Goal: Task Accomplishment & Management: Use online tool/utility

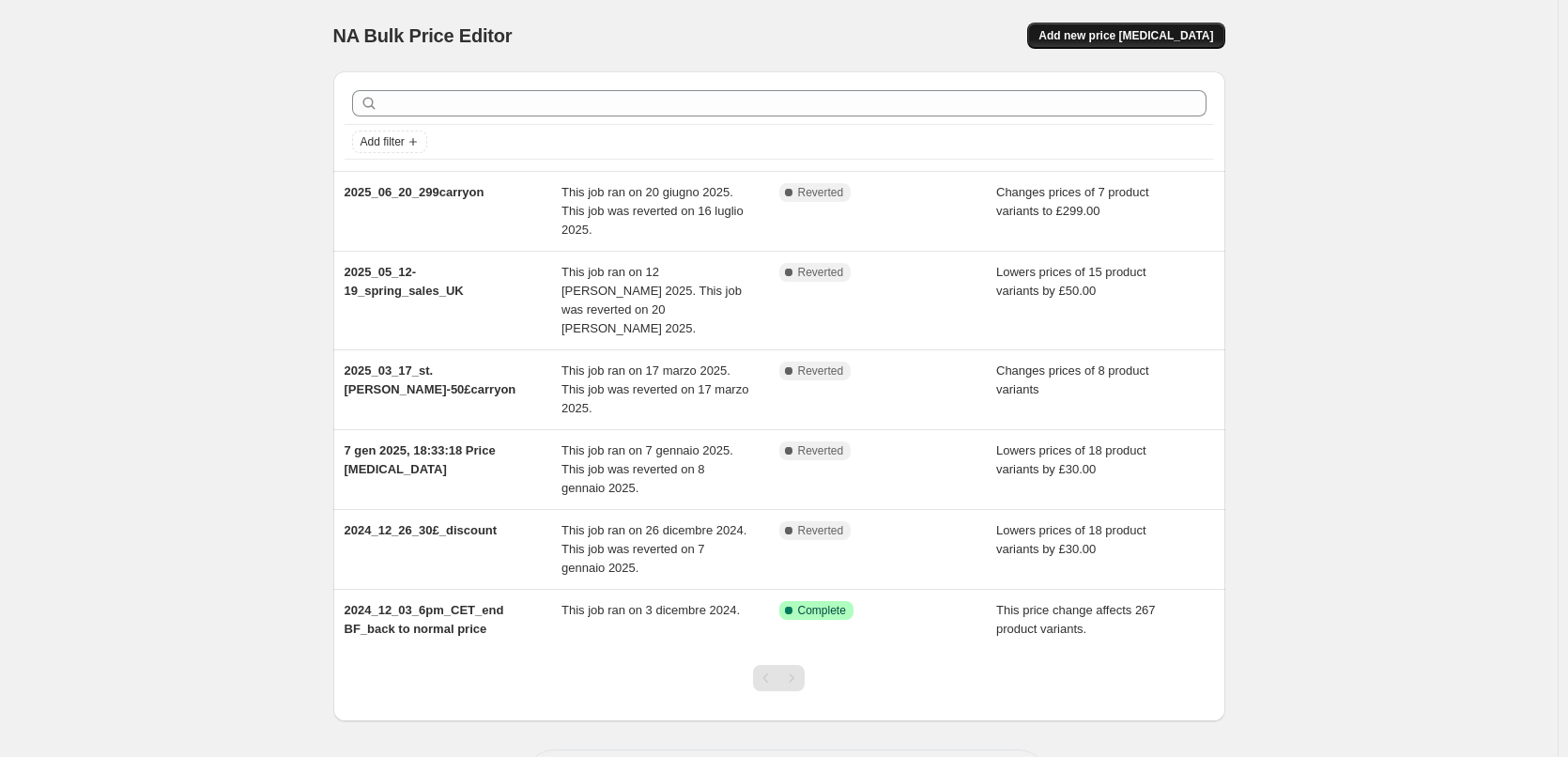
click at [1143, 39] on span "Add new price [MEDICAL_DATA]" at bounding box center [1125, 35] width 175 height 15
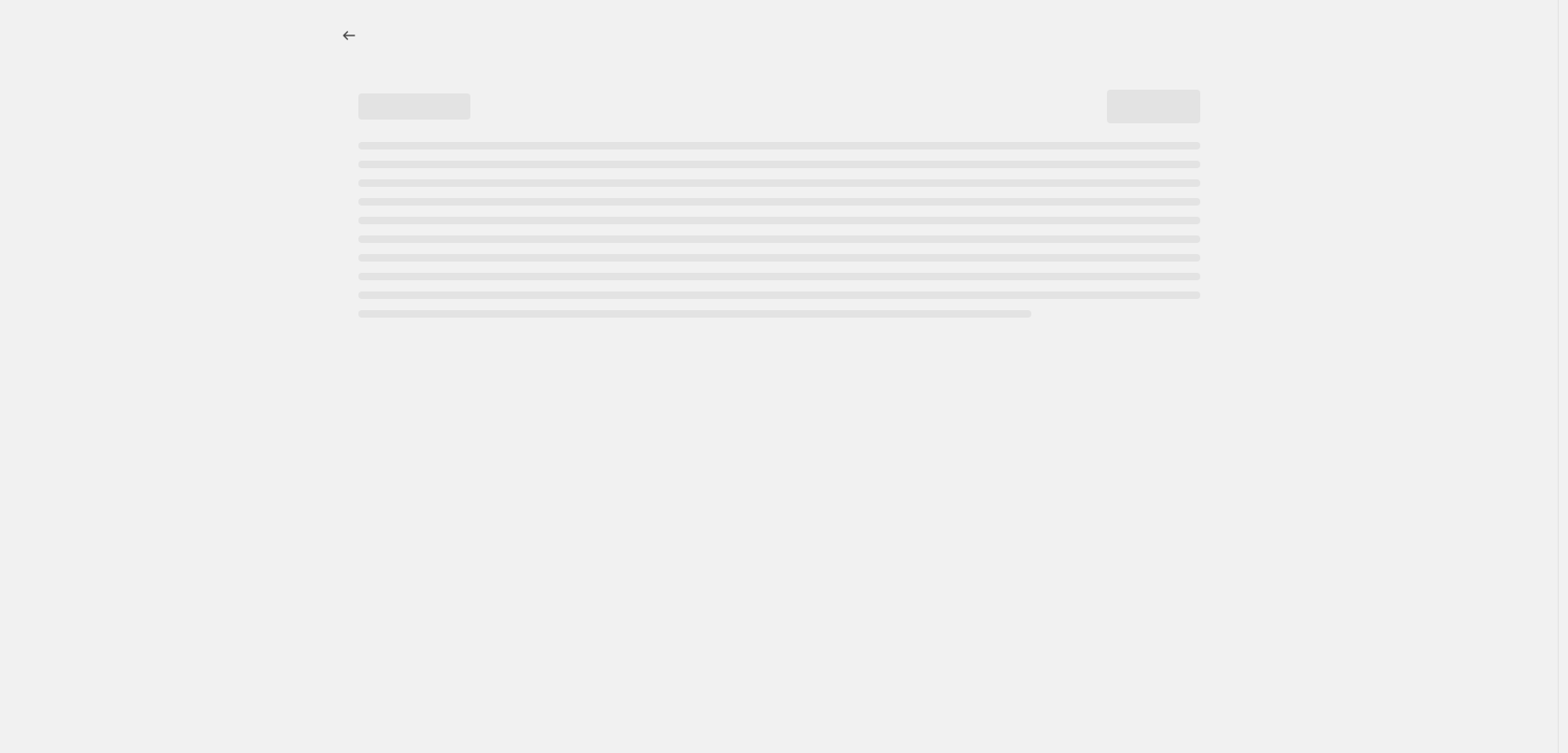
select select "percentage"
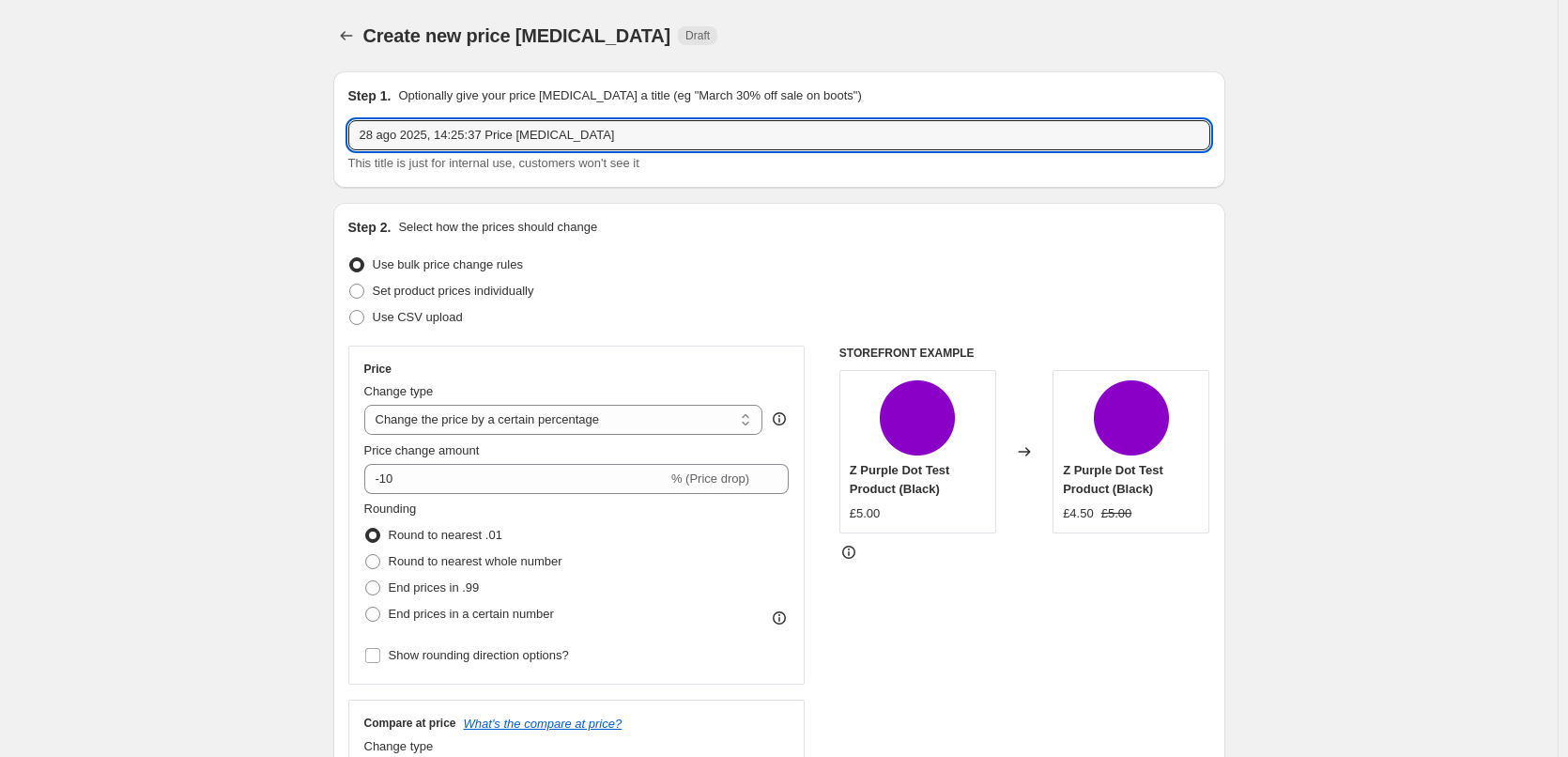
drag, startPoint x: 610, startPoint y: 139, endPoint x: 260, endPoint y: 132, distance: 350.1
paste input "025_09_02_price change"
type input "2025_09_02_price change"
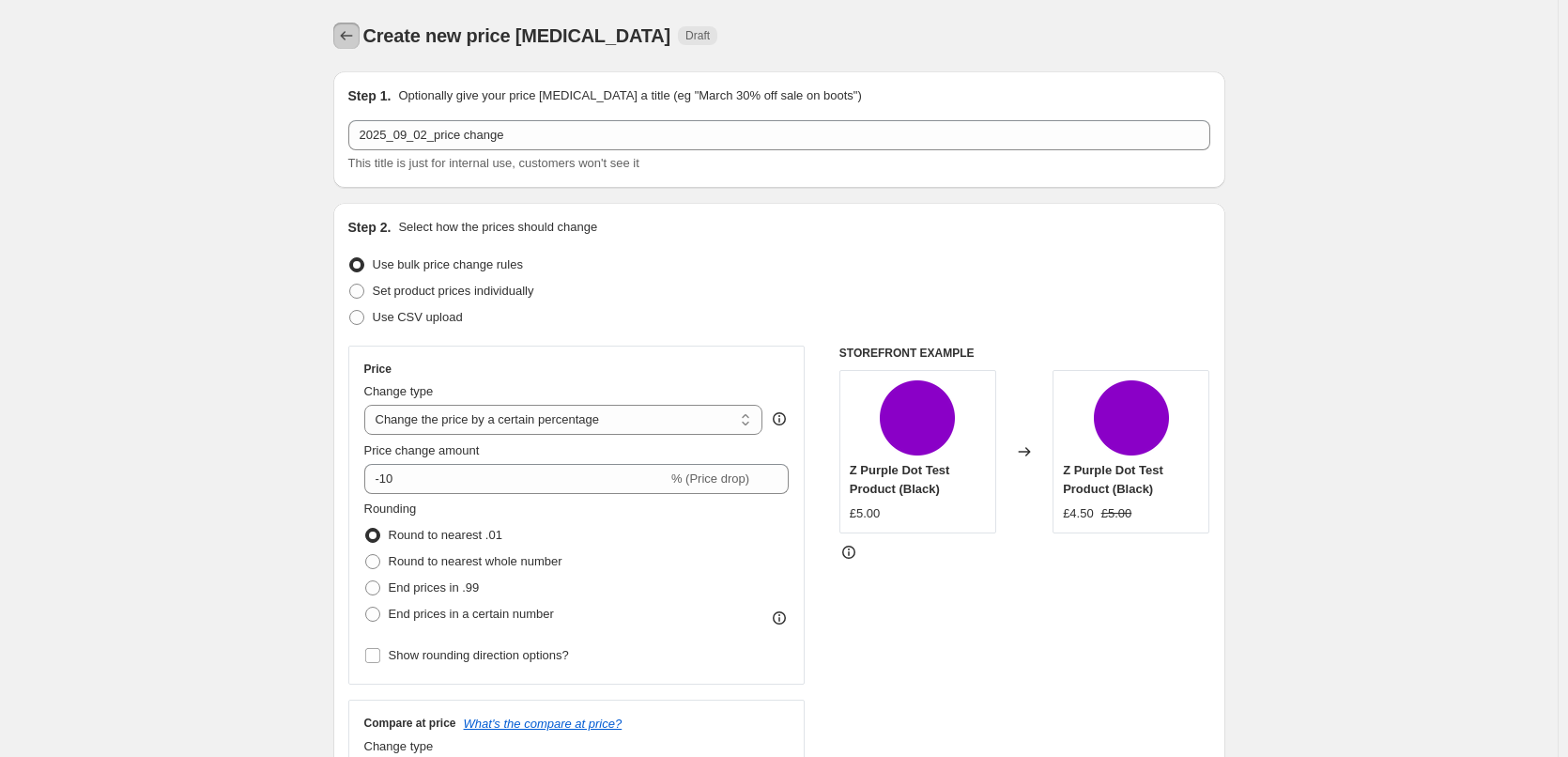
click at [342, 30] on icon "Price change jobs" at bounding box center [346, 35] width 19 height 19
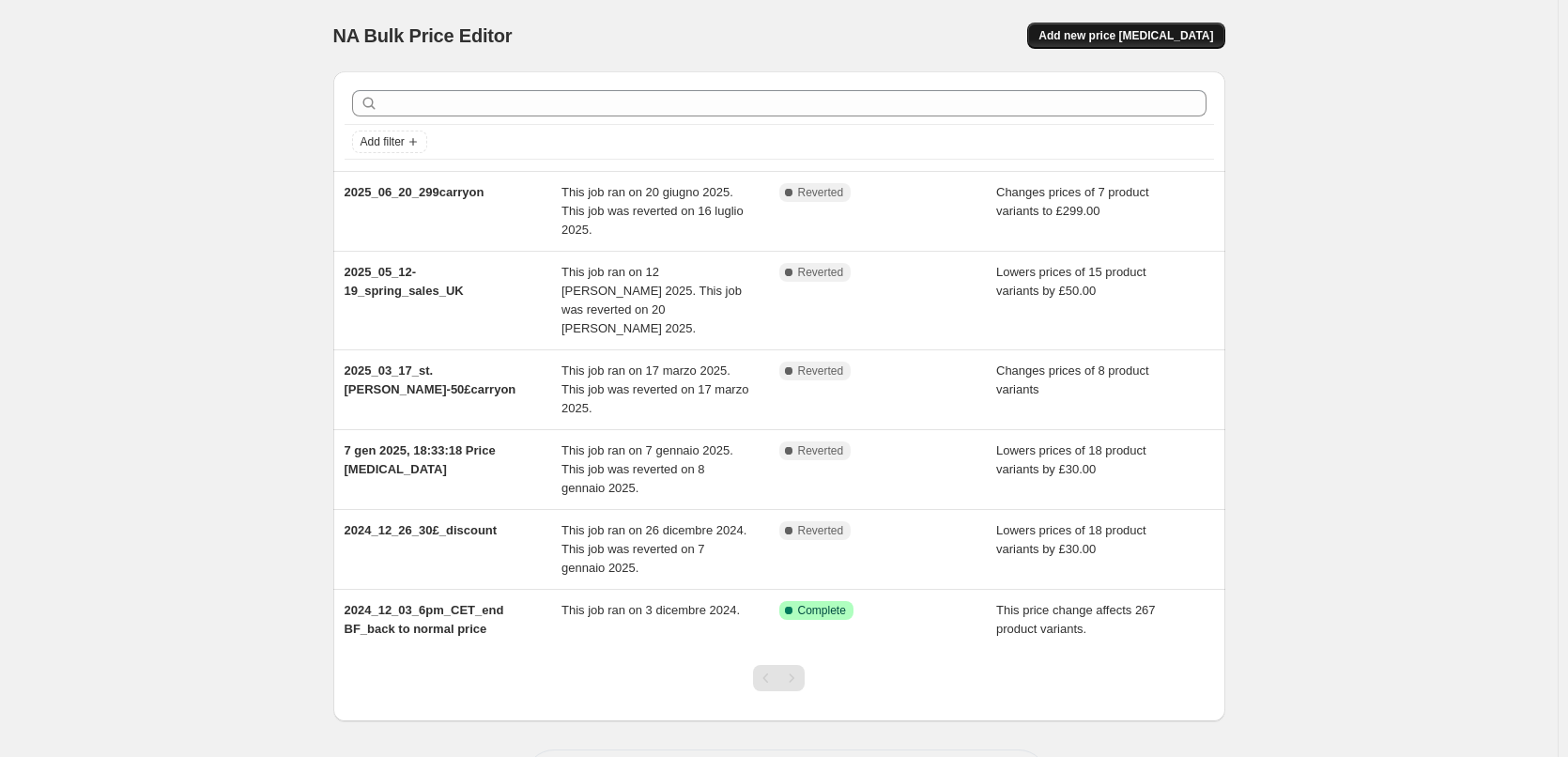
click at [1150, 40] on span "Add new price change job" at bounding box center [1125, 35] width 175 height 15
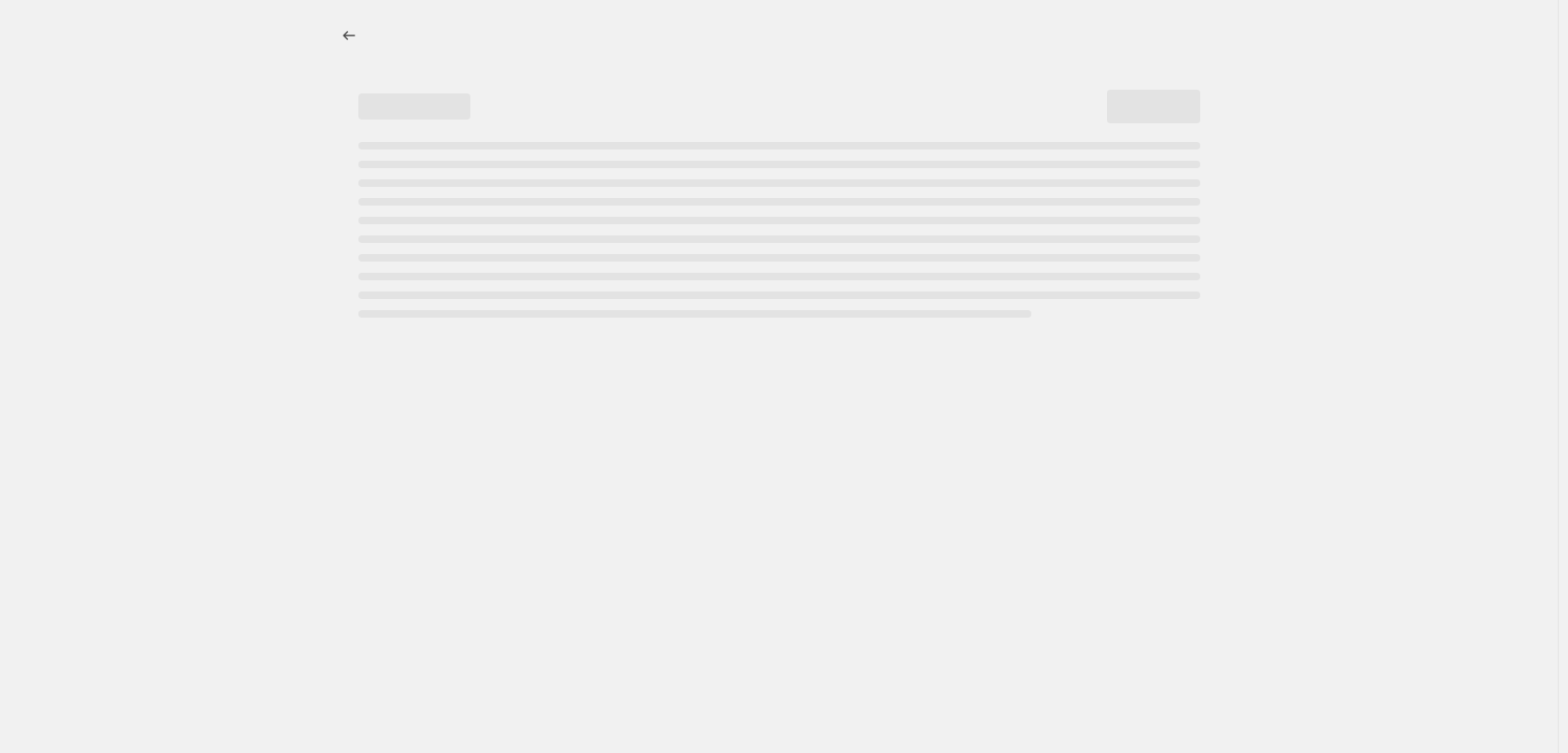
select select "percentage"
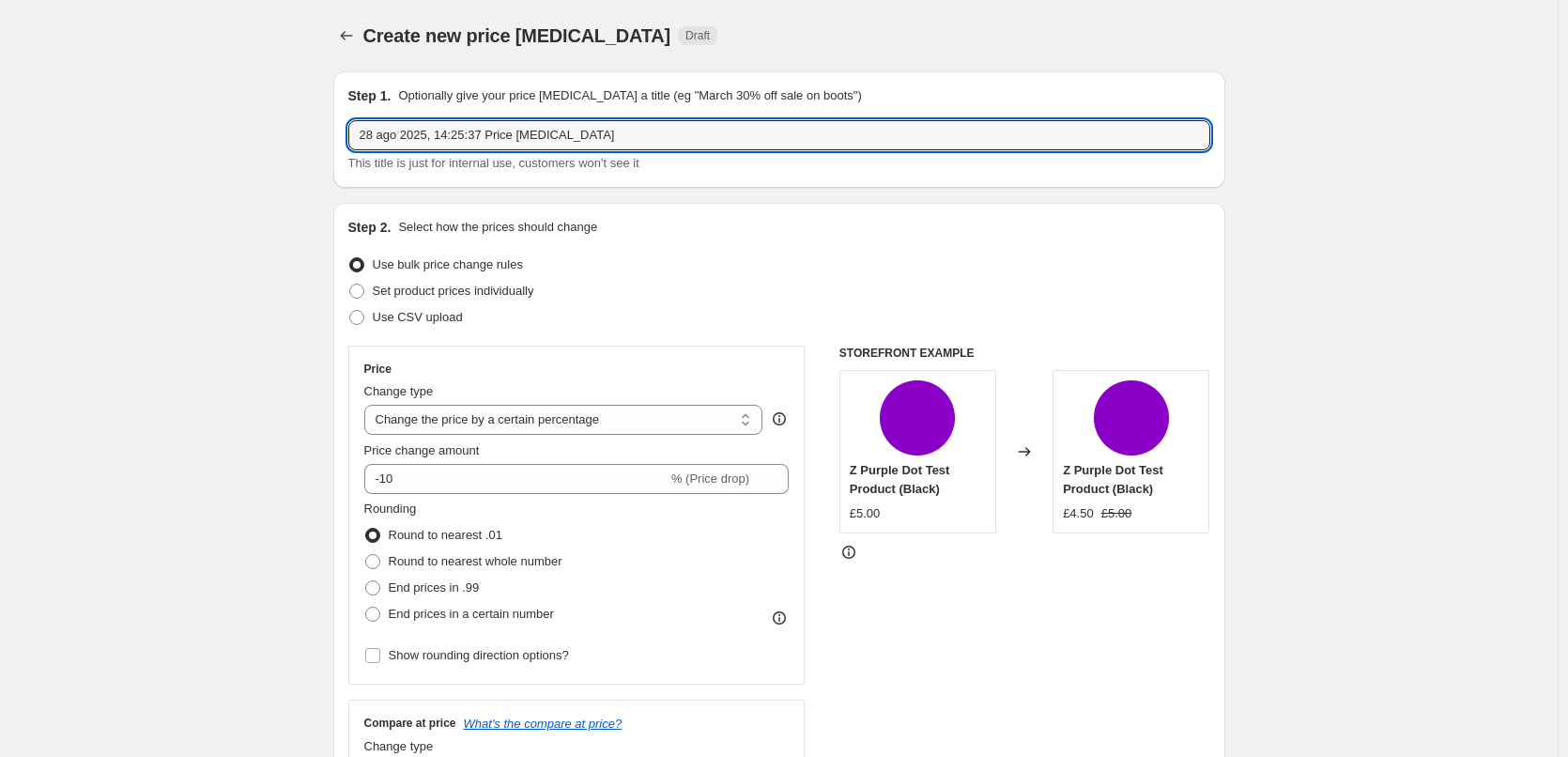
drag, startPoint x: 612, startPoint y: 136, endPoint x: 210, endPoint y: 112, distance: 402.7
paste input "025_09_02_price change"
type input "2025_09_02_price change"
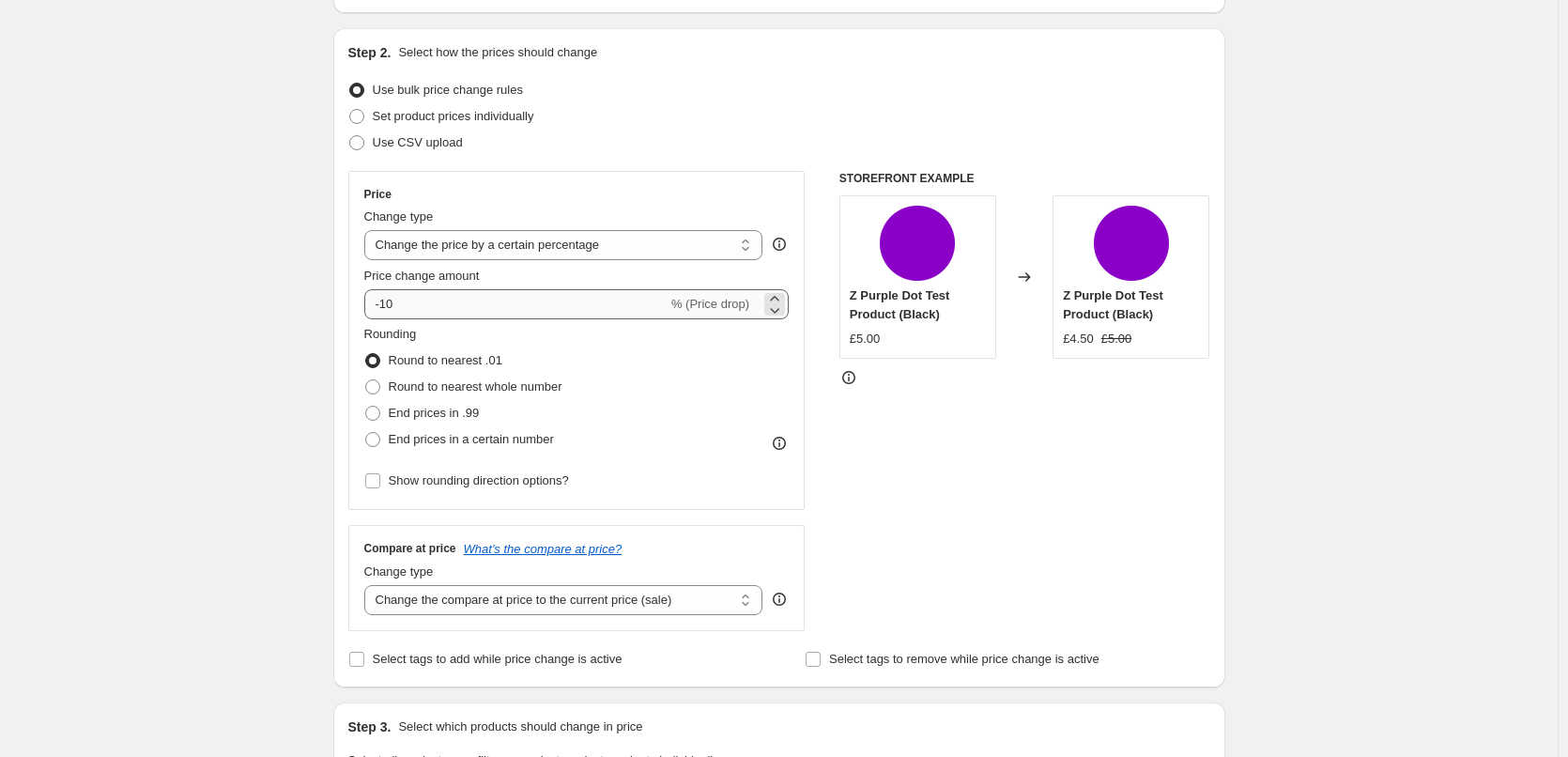
scroll to position [188, 0]
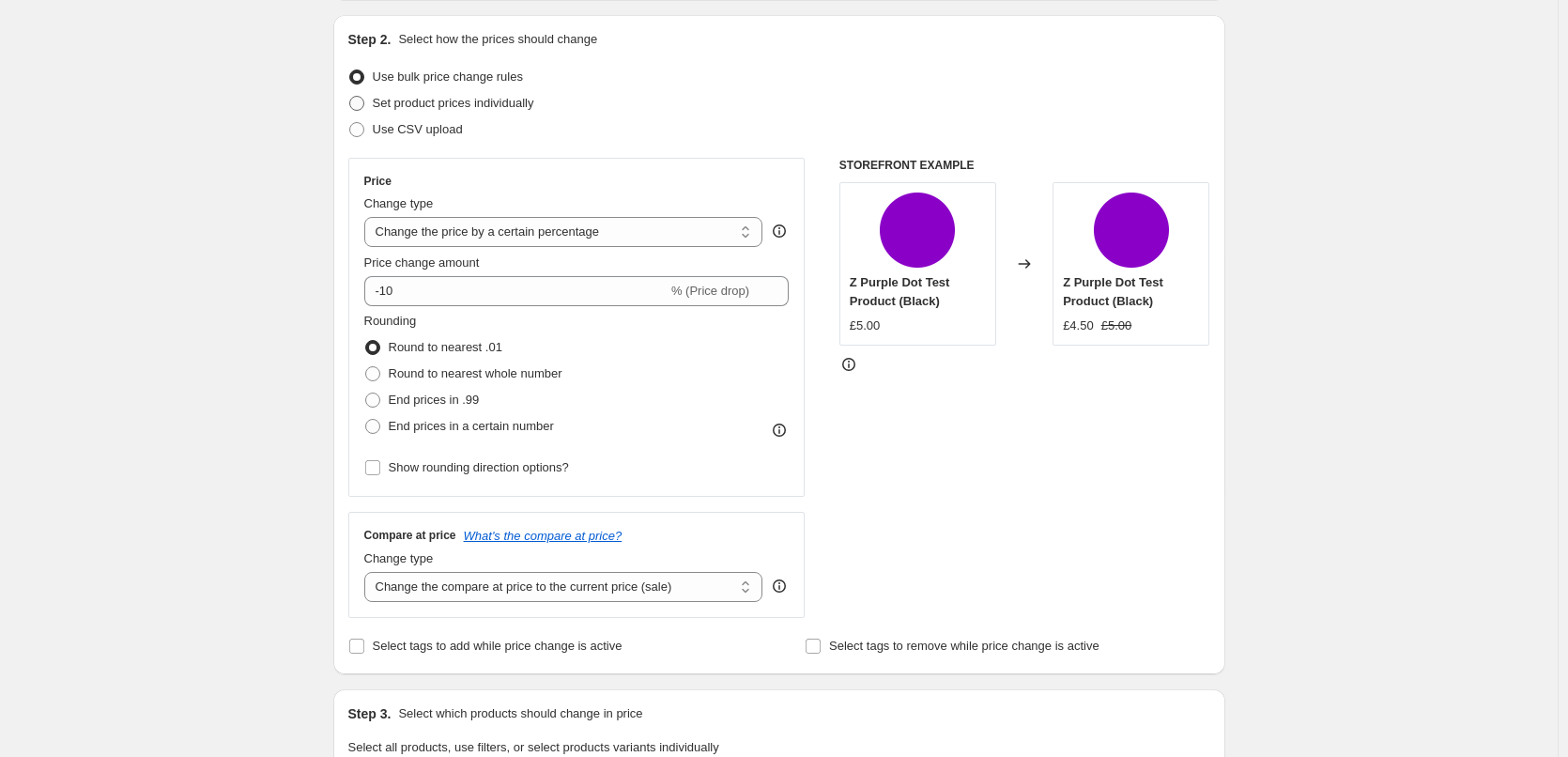
click at [365, 100] on span at bounding box center [356, 103] width 17 height 17
click at [350, 97] on input "Set product prices individually" at bounding box center [349, 96] width 1 height 1
radio input "true"
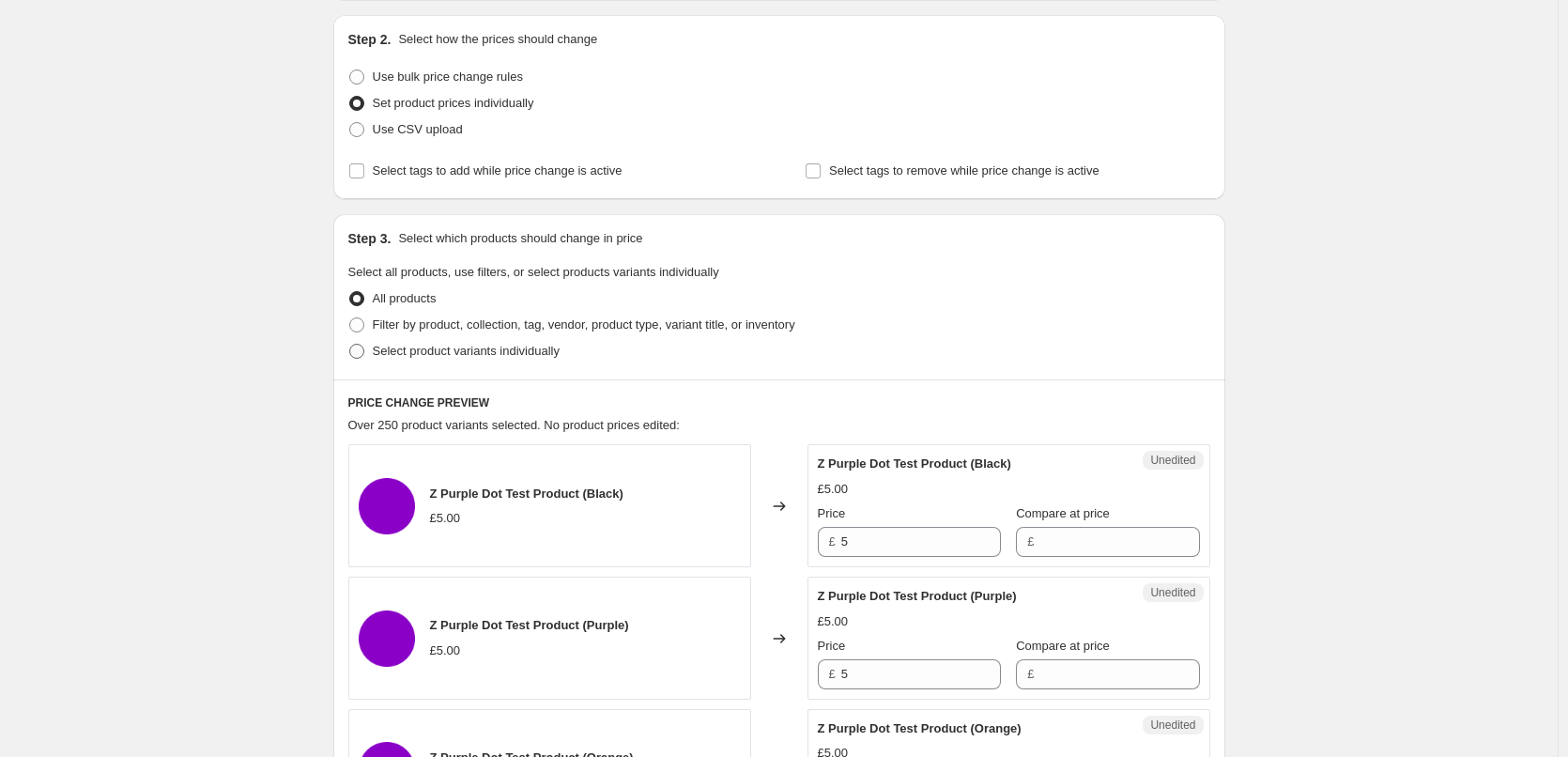
click at [359, 352] on span at bounding box center [356, 350] width 15 height 15
click at [350, 344] on input "Select product variants individually" at bounding box center [349, 343] width 1 height 1
radio input "true"
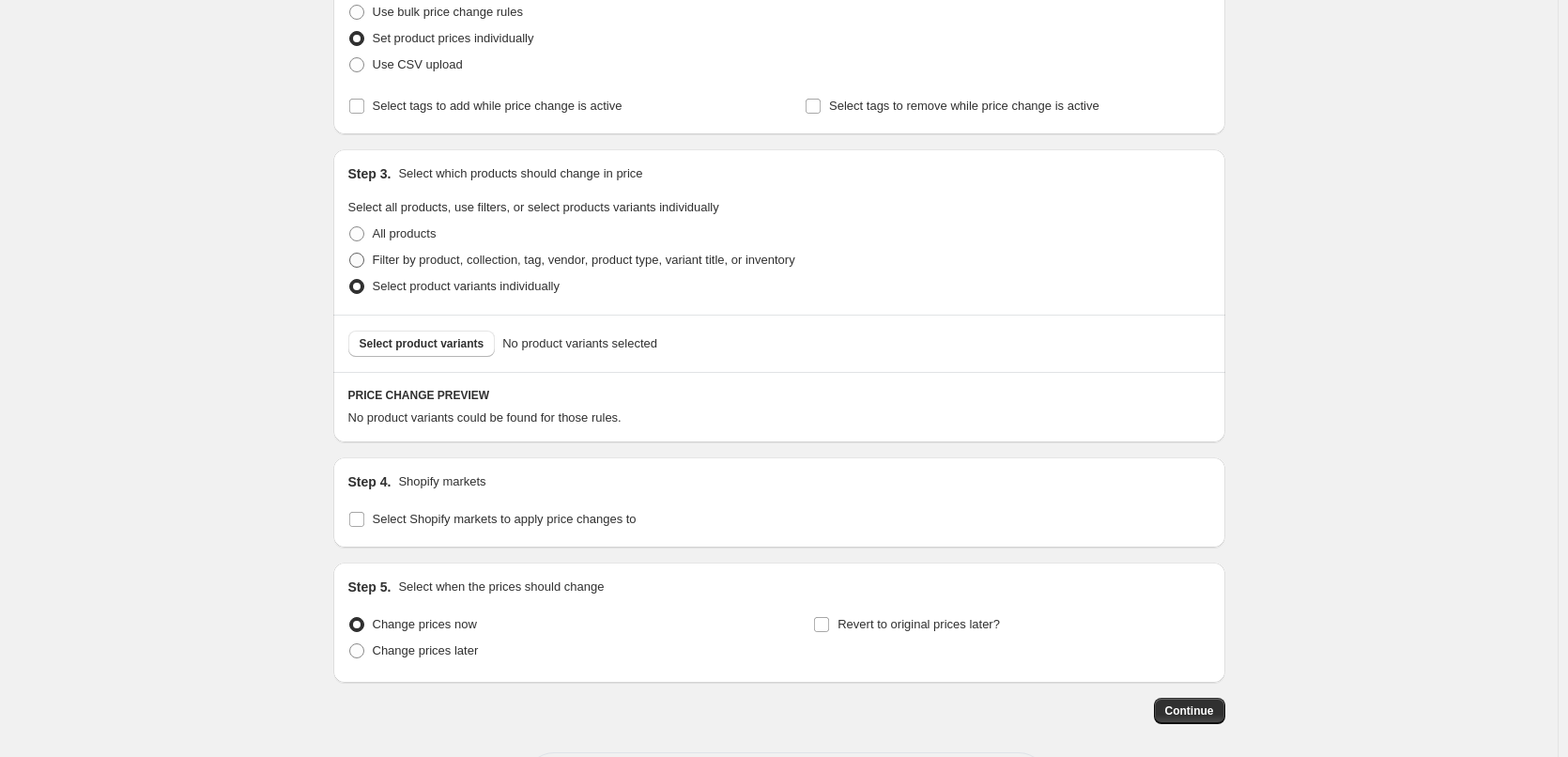
scroll to position [334, 0]
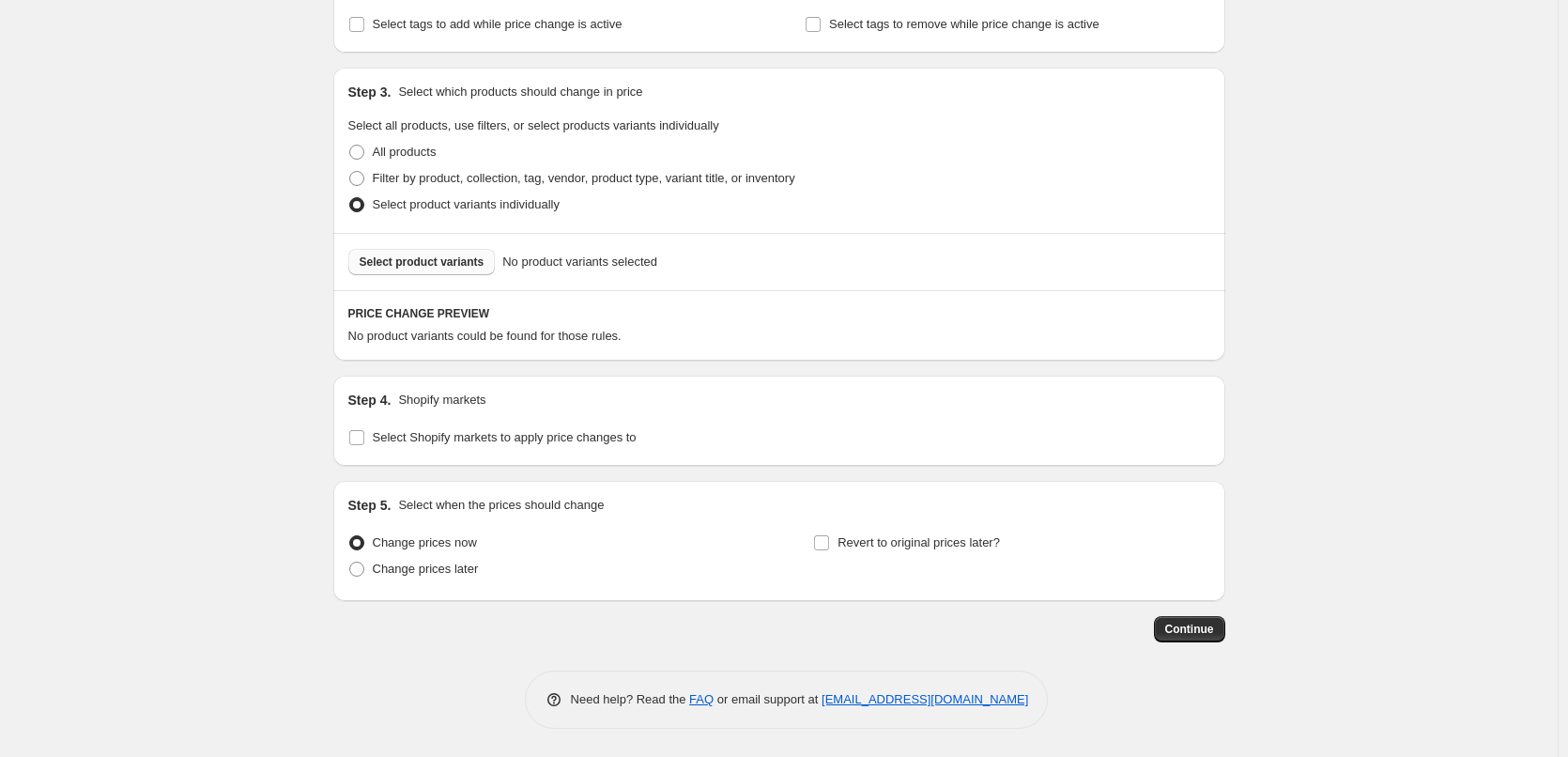
click at [424, 259] on span "Select product variants" at bounding box center [421, 261] width 125 height 15
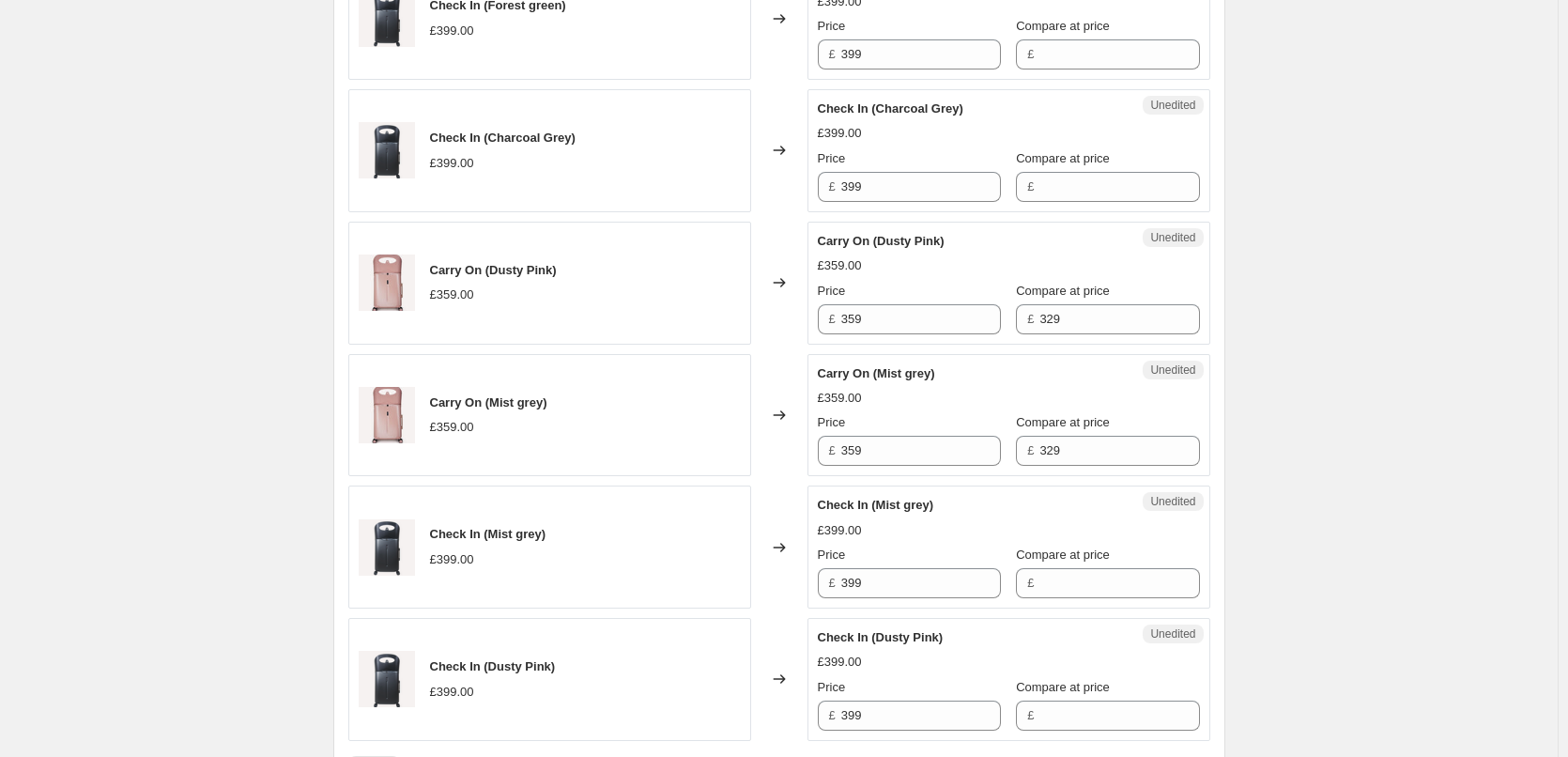
scroll to position [898, 0]
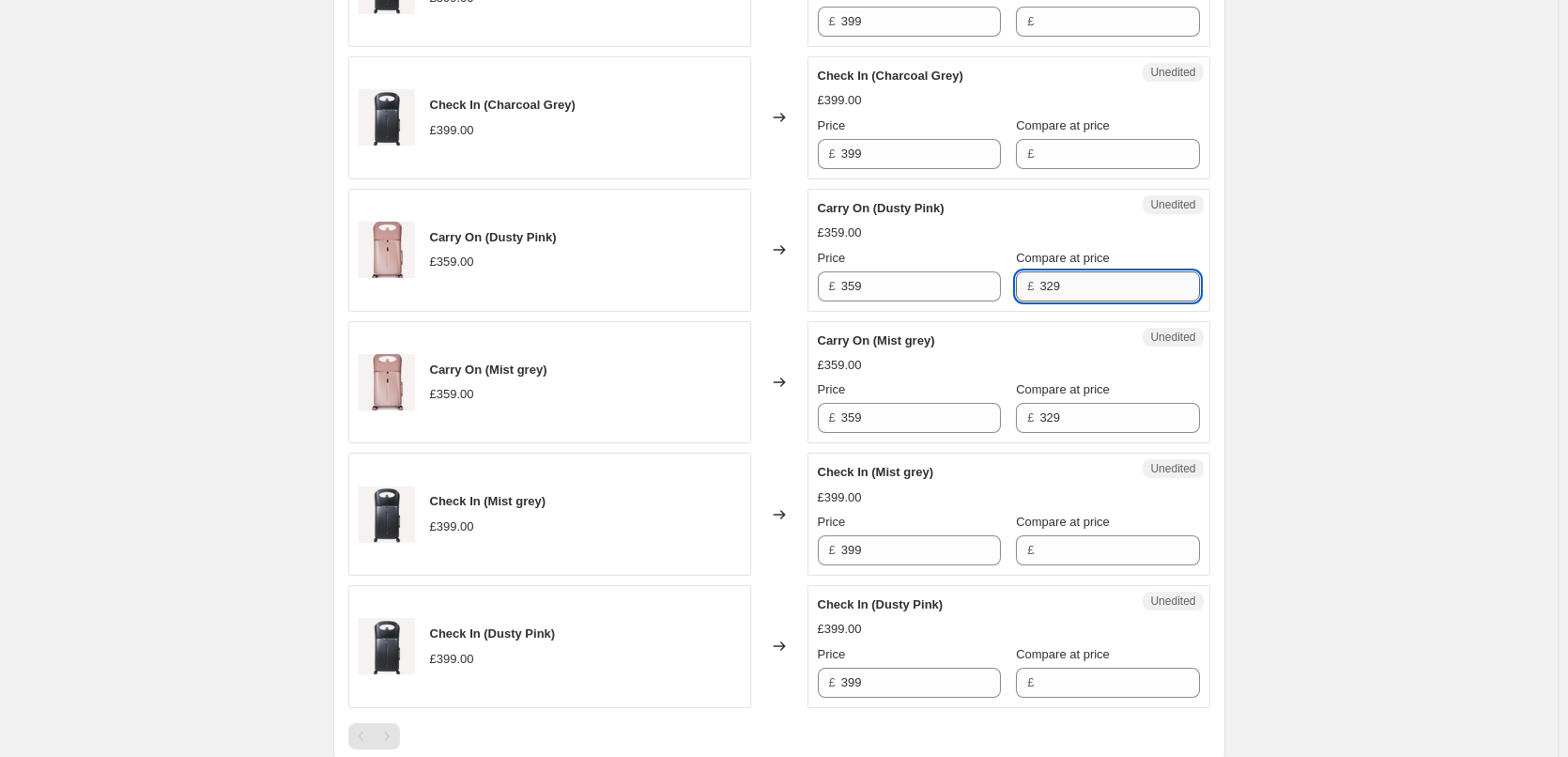
click at [1055, 284] on input "329" at bounding box center [1119, 286] width 160 height 30
drag, startPoint x: 1081, startPoint y: 283, endPoint x: 960, endPoint y: 279, distance: 121.1
click at [960, 279] on div "Price £ 359 Compare at price £ 329" at bounding box center [1008, 274] width 382 height 53
type input "359"
click at [1060, 358] on div "£359.00" at bounding box center [1008, 365] width 382 height 19
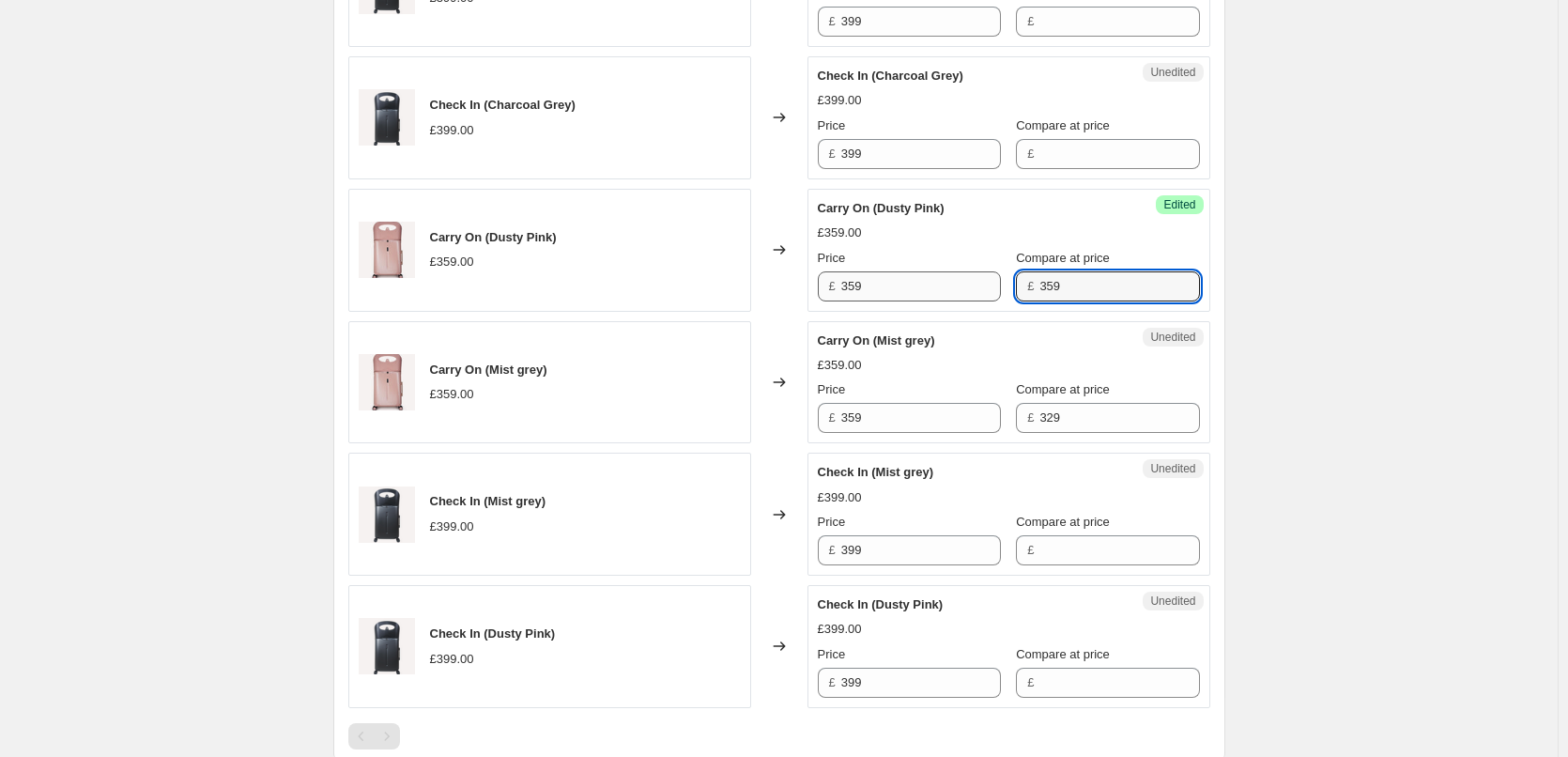
drag, startPoint x: 1055, startPoint y: 286, endPoint x: 982, endPoint y: 284, distance: 73.0
click at [982, 284] on div "Price £ 359 Compare at price £ 359" at bounding box center [1008, 274] width 382 height 53
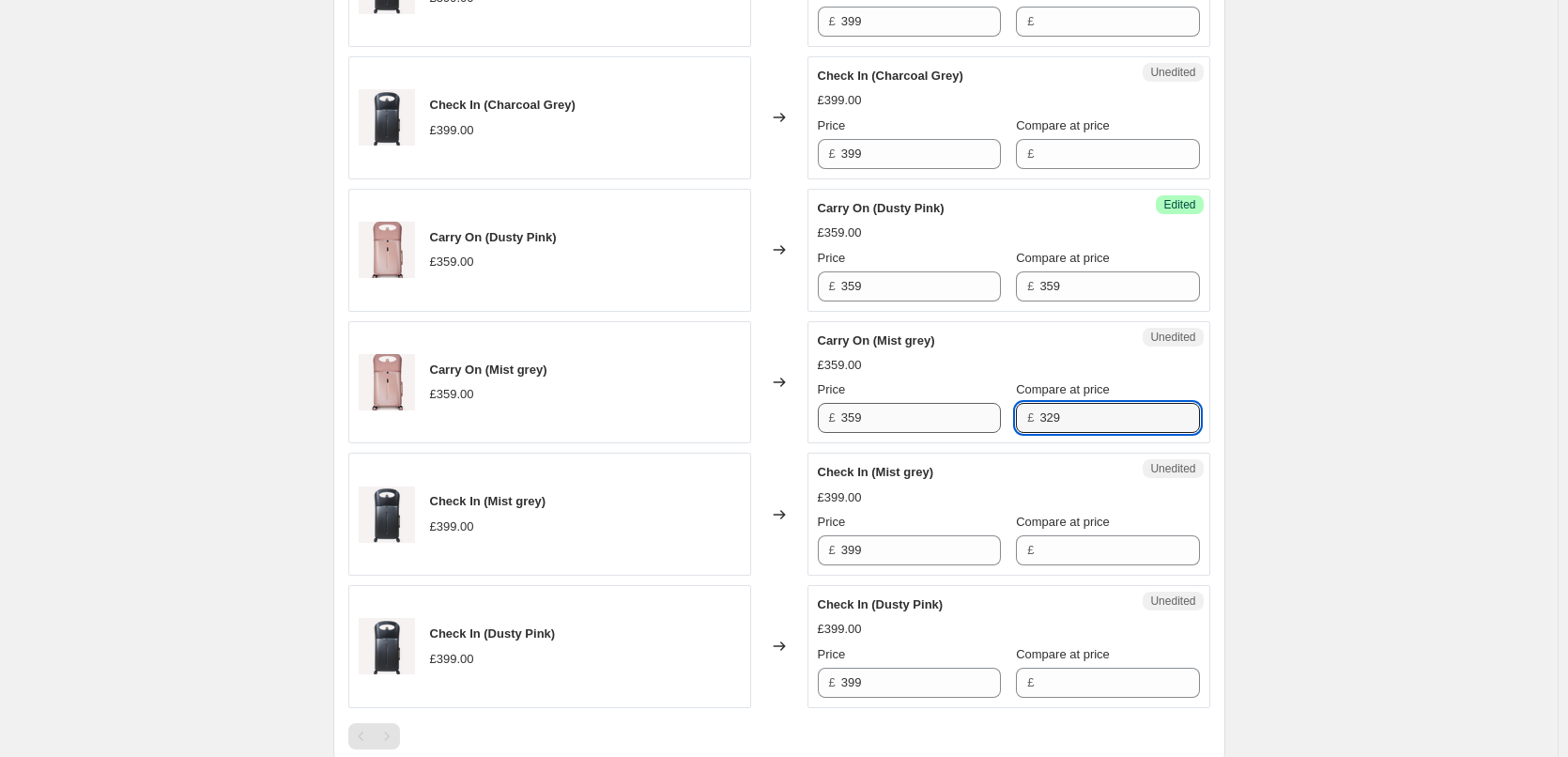
drag, startPoint x: 1061, startPoint y: 417, endPoint x: 971, endPoint y: 408, distance: 90.4
click at [971, 408] on div "Price £ 359 Compare at price £ 329" at bounding box center [1008, 406] width 382 height 53
paste input "5"
type input "359"
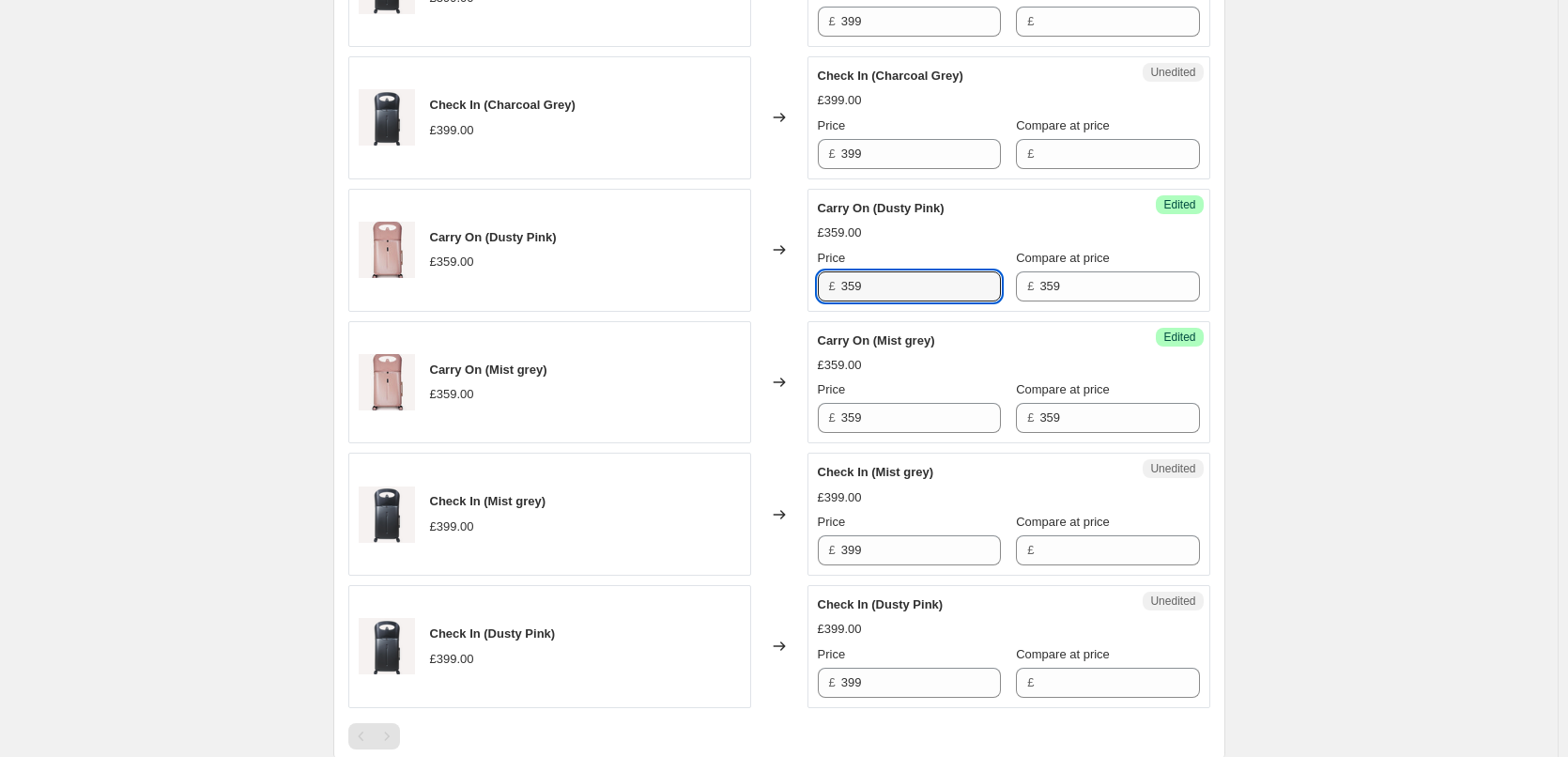
drag, startPoint x: 918, startPoint y: 275, endPoint x: 743, endPoint y: 275, distance: 175.0
click at [743, 275] on div "Carry On (Dusty Pink) £359.00 Changed to Success Edited Carry On (Dusty Pink) £…" at bounding box center [779, 249] width 862 height 123
type input "299"
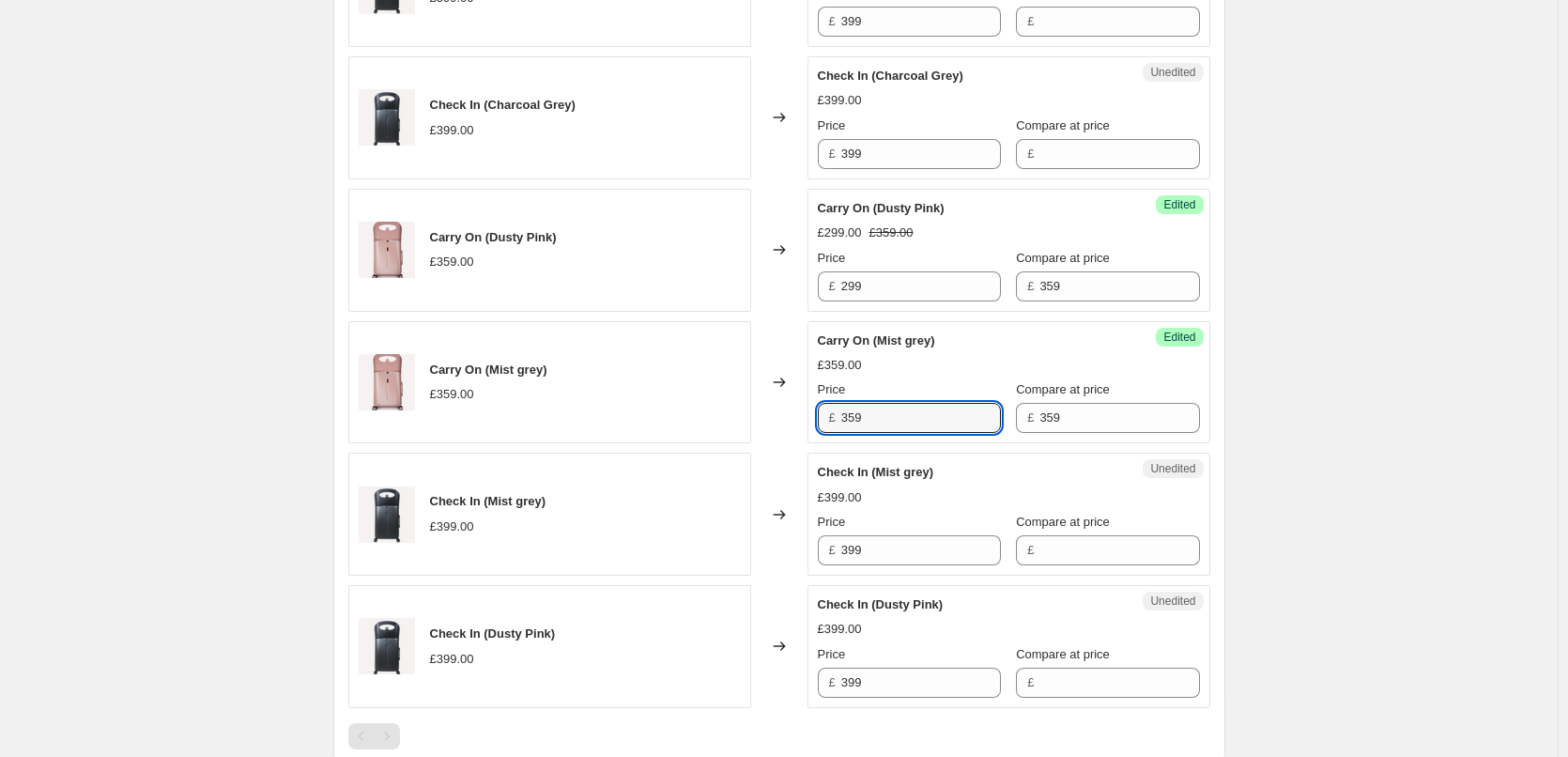
drag, startPoint x: 888, startPoint y: 415, endPoint x: 773, endPoint y: 412, distance: 115.0
click at [773, 412] on div "Carry On (Mist grey) £359.00 Changed to Success Edited Carry On (Mist grey) £35…" at bounding box center [779, 382] width 862 height 123
type input "299"
click at [1333, 423] on div "Create new price change job. This page is ready Create new price change job Dra…" at bounding box center [778, 131] width 1557 height 2058
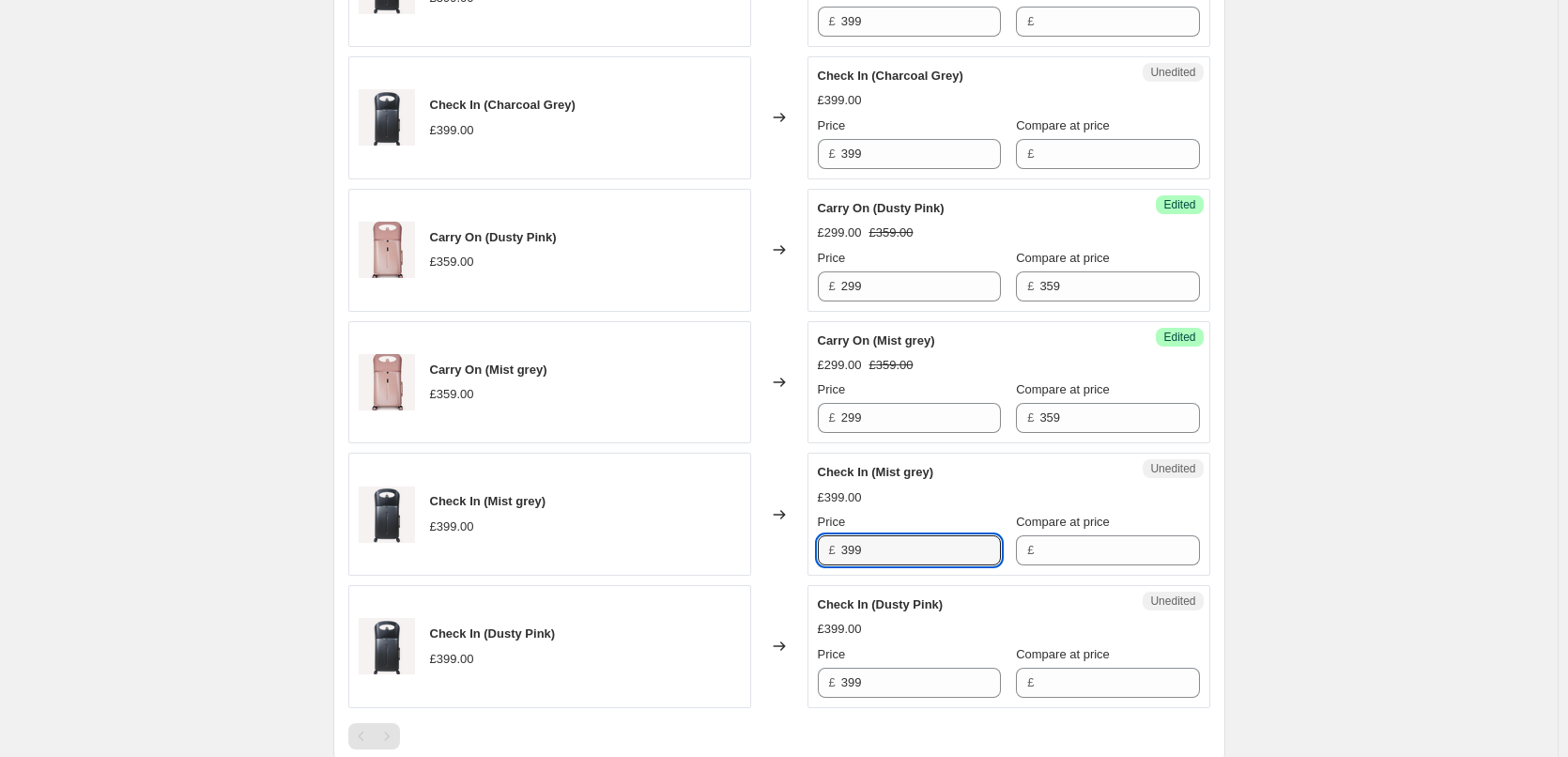
drag, startPoint x: 903, startPoint y: 550, endPoint x: 757, endPoint y: 543, distance: 146.2
click at [757, 543] on div "Check In (Mist grey) £399.00 Changed to Unedited Check In (Mist grey) £399.00 P…" at bounding box center [779, 514] width 862 height 123
type input "399"
click at [1044, 559] on input "Compare at price" at bounding box center [1119, 550] width 160 height 30
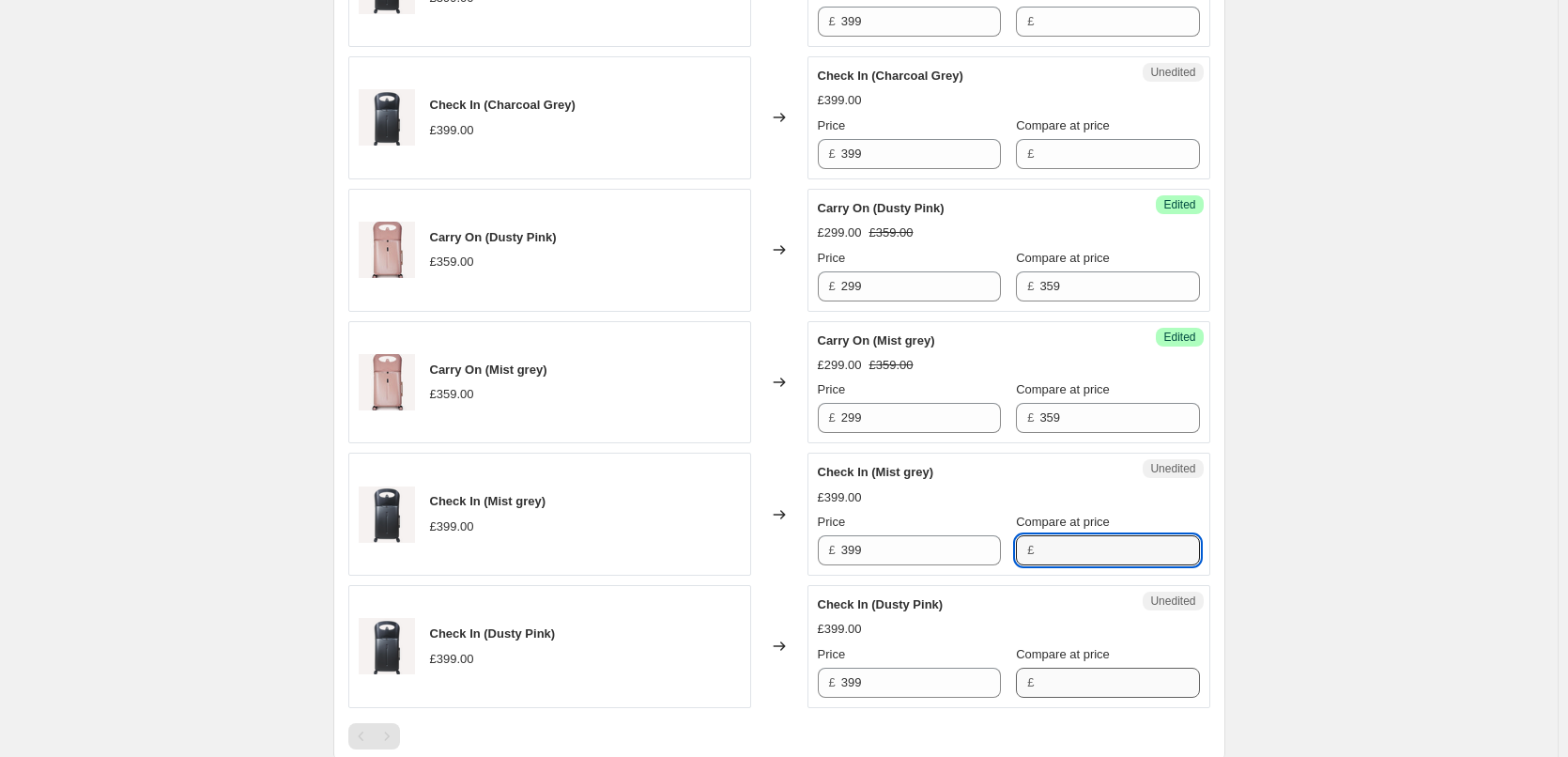
paste input "399"
type input "399"
click at [1039, 682] on input "Compare at price" at bounding box center [1119, 682] width 160 height 30
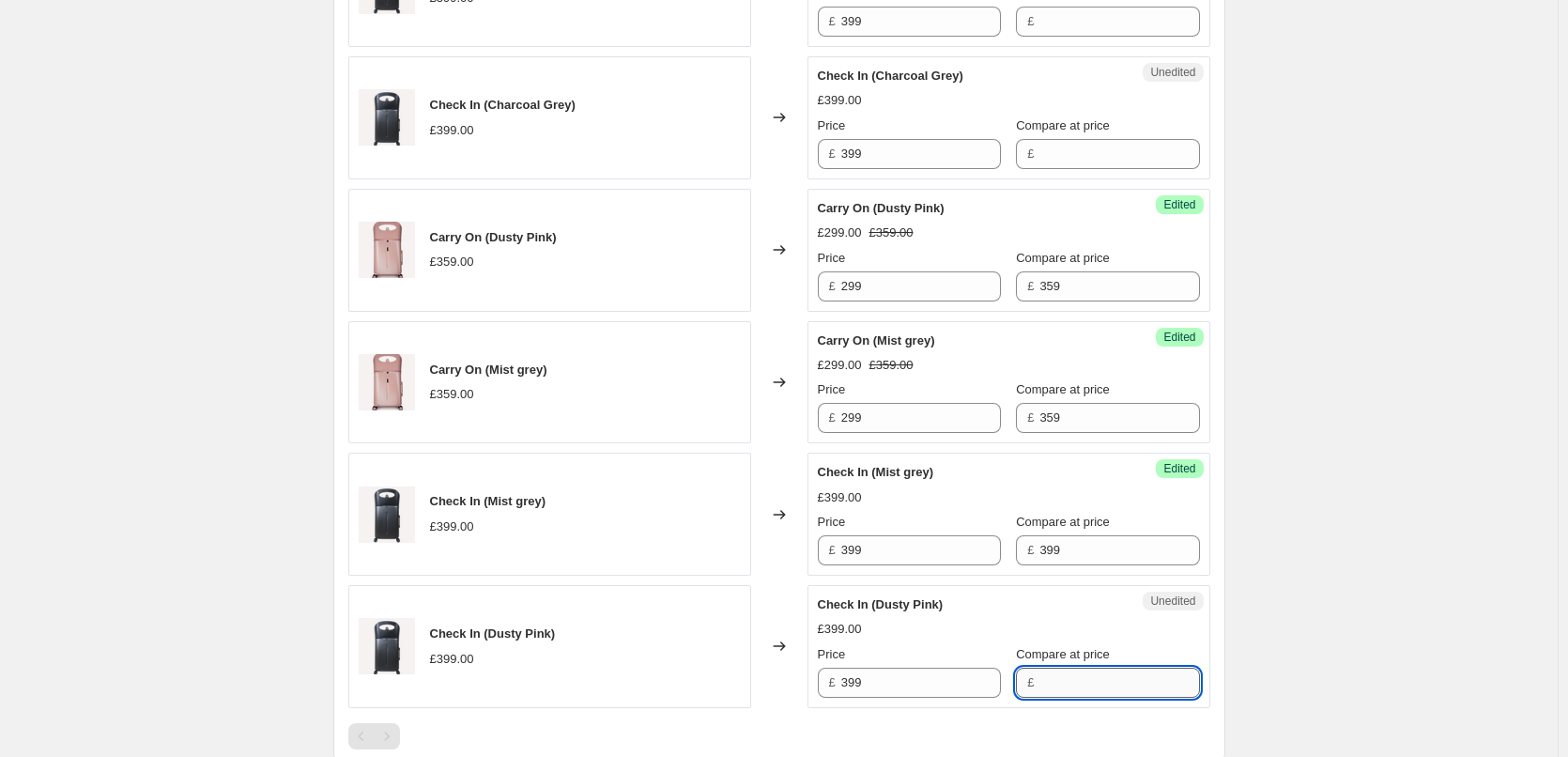
paste input "399"
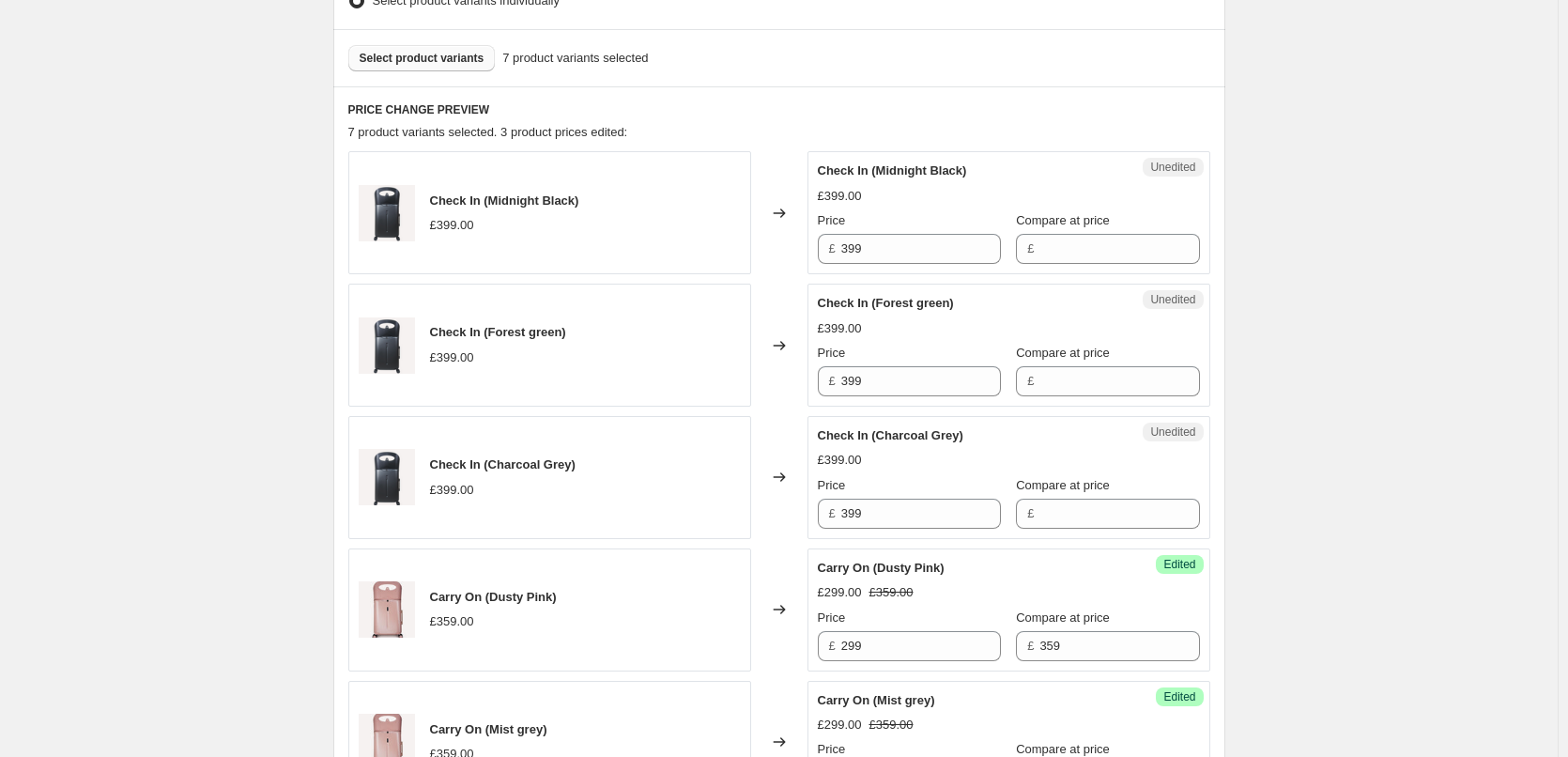
scroll to position [522, 0]
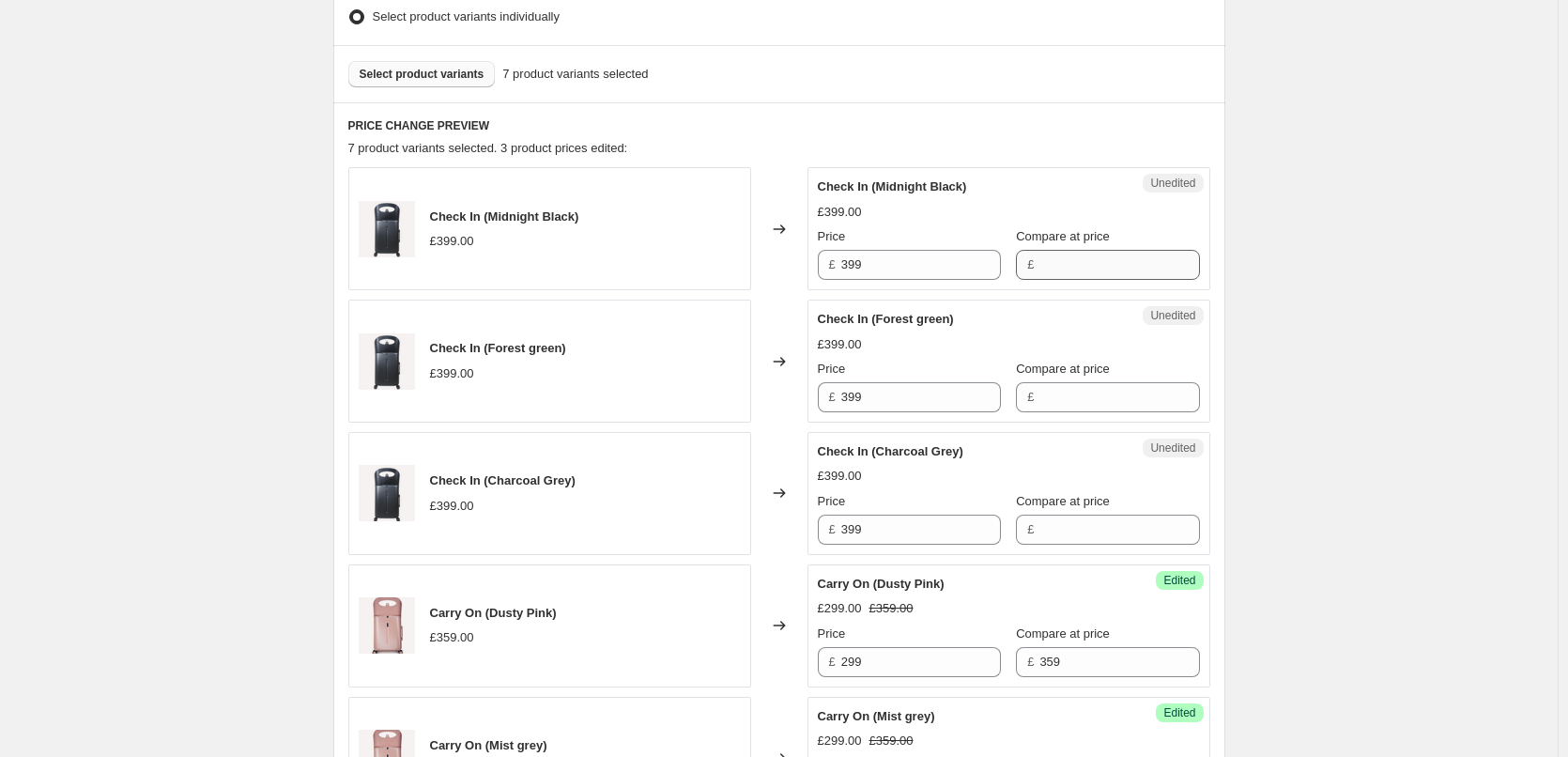
type input "399"
click at [1060, 271] on input "Compare at price" at bounding box center [1119, 264] width 160 height 30
paste input "399"
type input "399"
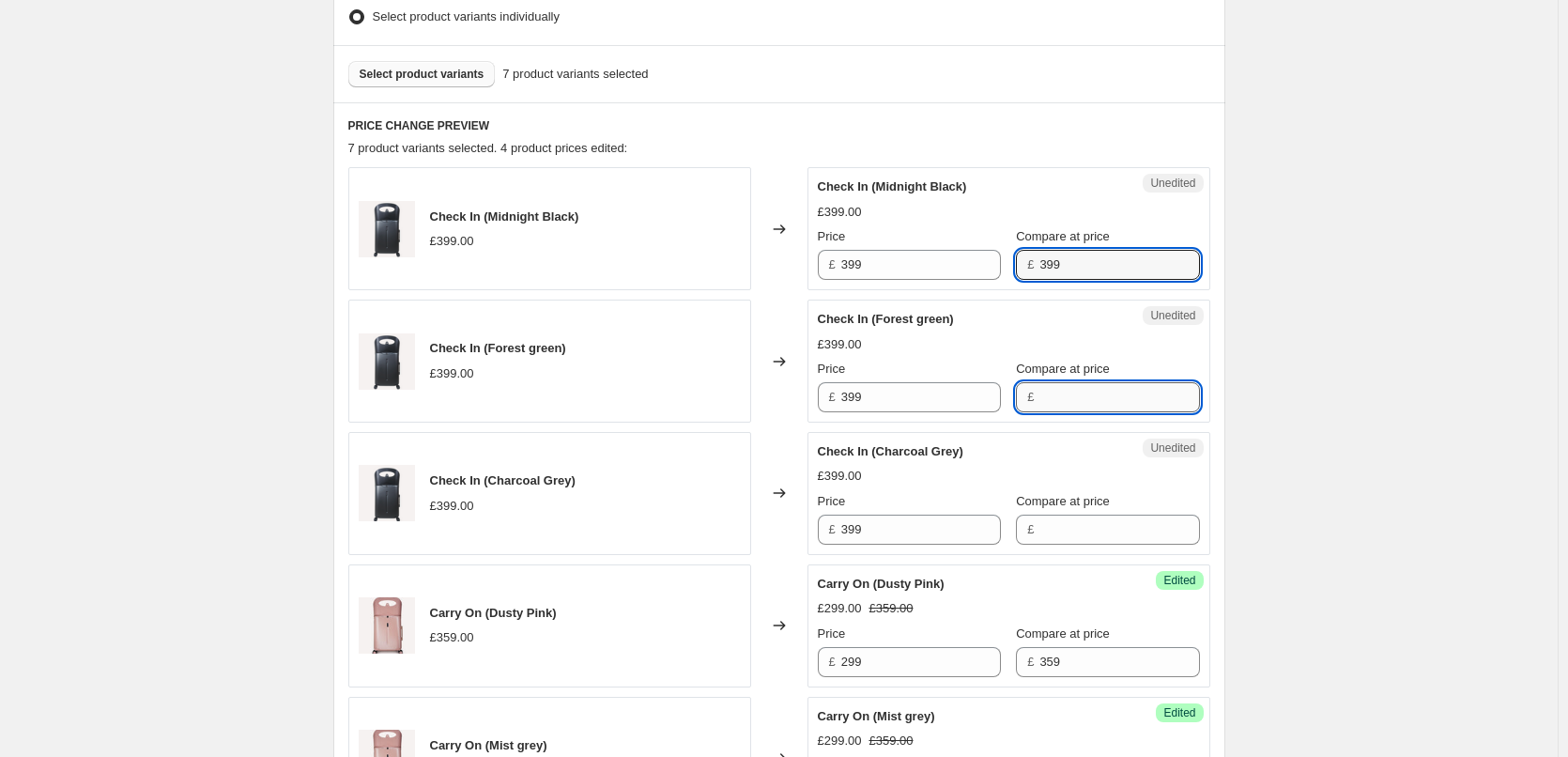
click at [1057, 392] on input "Compare at price" at bounding box center [1119, 397] width 160 height 30
paste input "399"
type input "399"
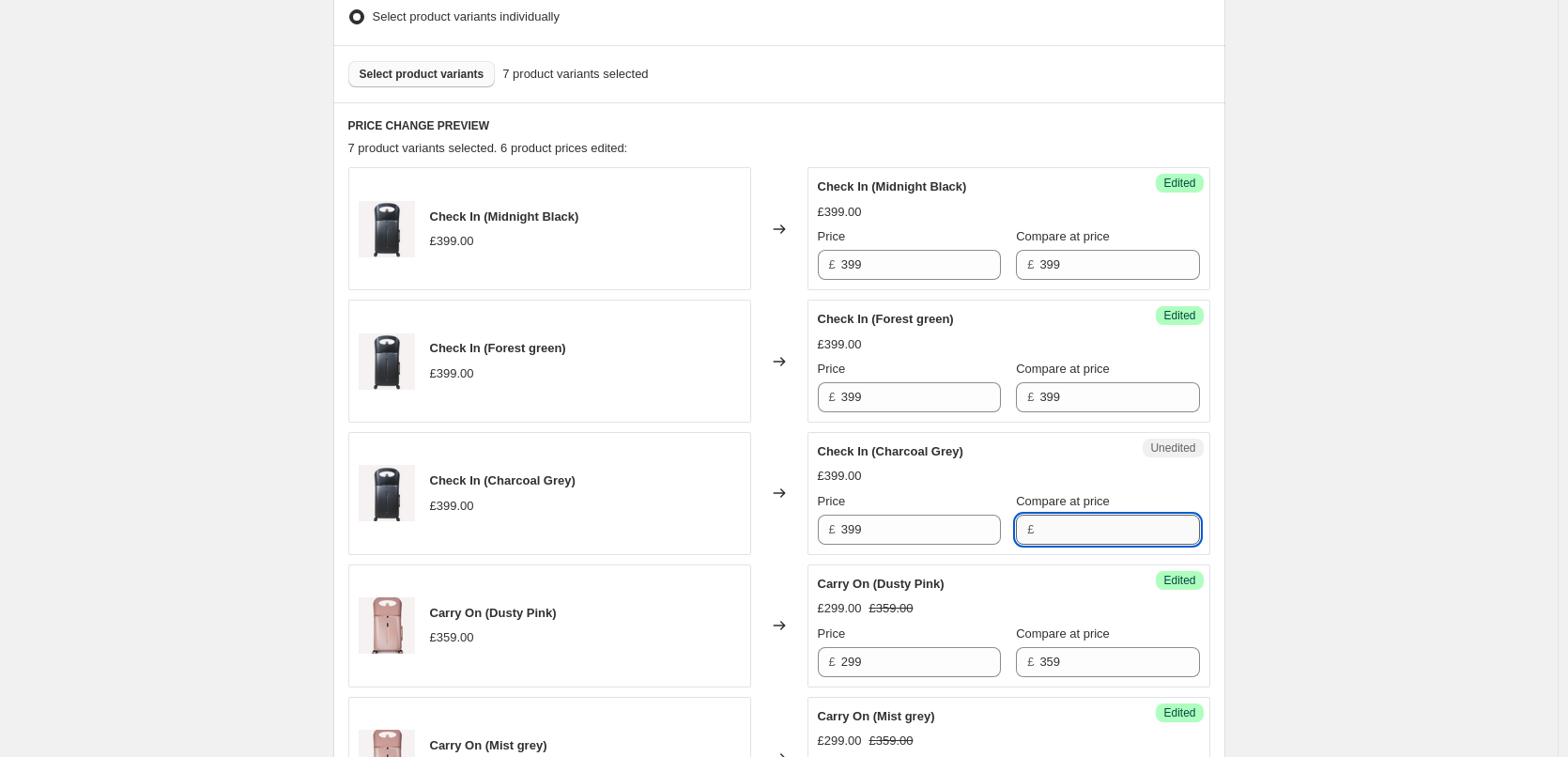
click at [1071, 526] on input "Compare at price" at bounding box center [1119, 530] width 160 height 30
paste input "399"
type input "399"
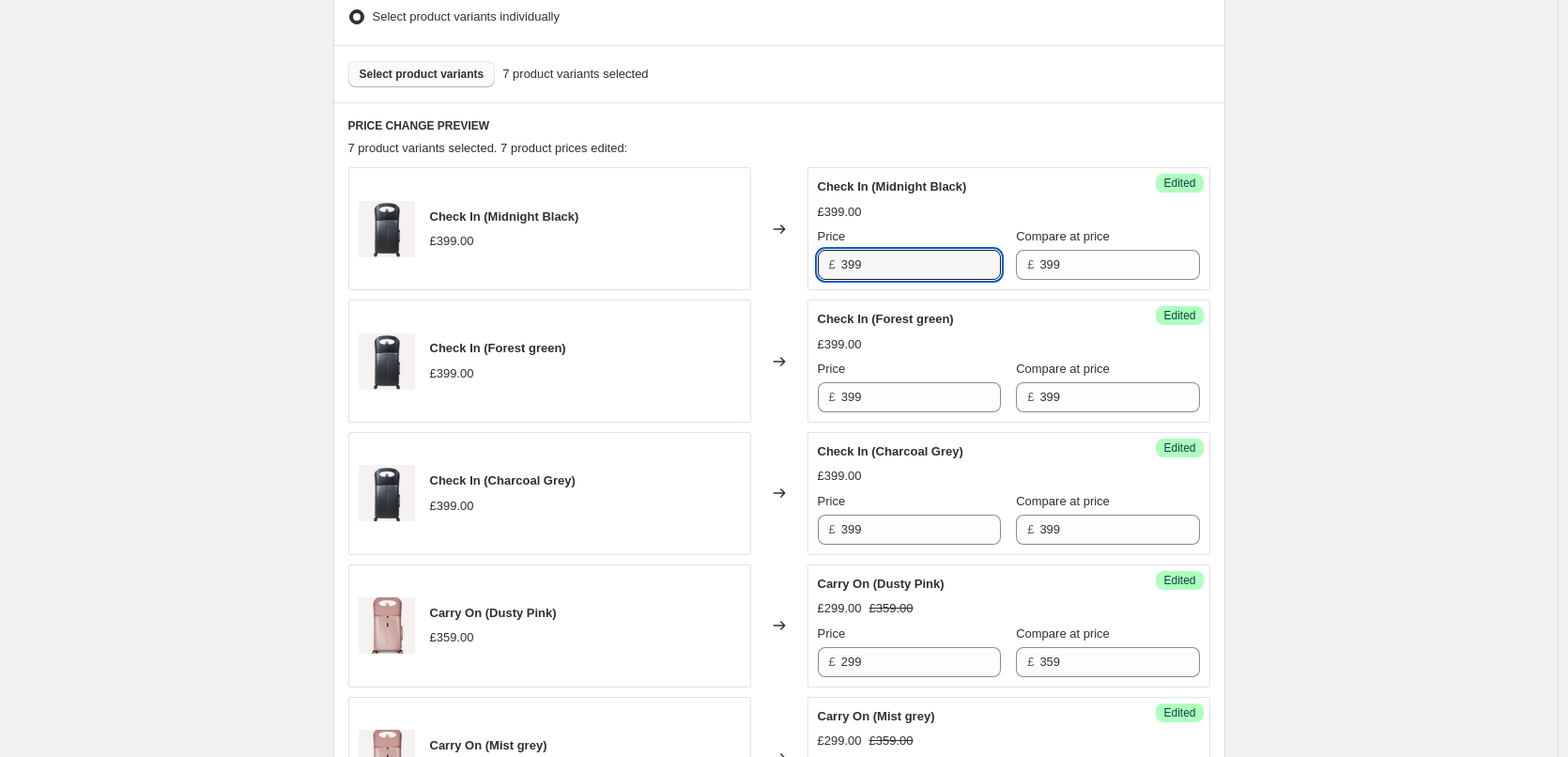
drag, startPoint x: 911, startPoint y: 265, endPoint x: 744, endPoint y: 259, distance: 167.1
click at [744, 259] on div "Check In (Midnight Black) £399.00 Changed to Success Edited Check In (Midnight …" at bounding box center [779, 228] width 862 height 123
drag, startPoint x: 922, startPoint y: 262, endPoint x: 764, endPoint y: 254, distance: 158.2
click at [764, 254] on div "Check In (Midnight Black) £399.00 Changed to Success Edited Check In (Midnight …" at bounding box center [779, 228] width 862 height 123
type input "369"
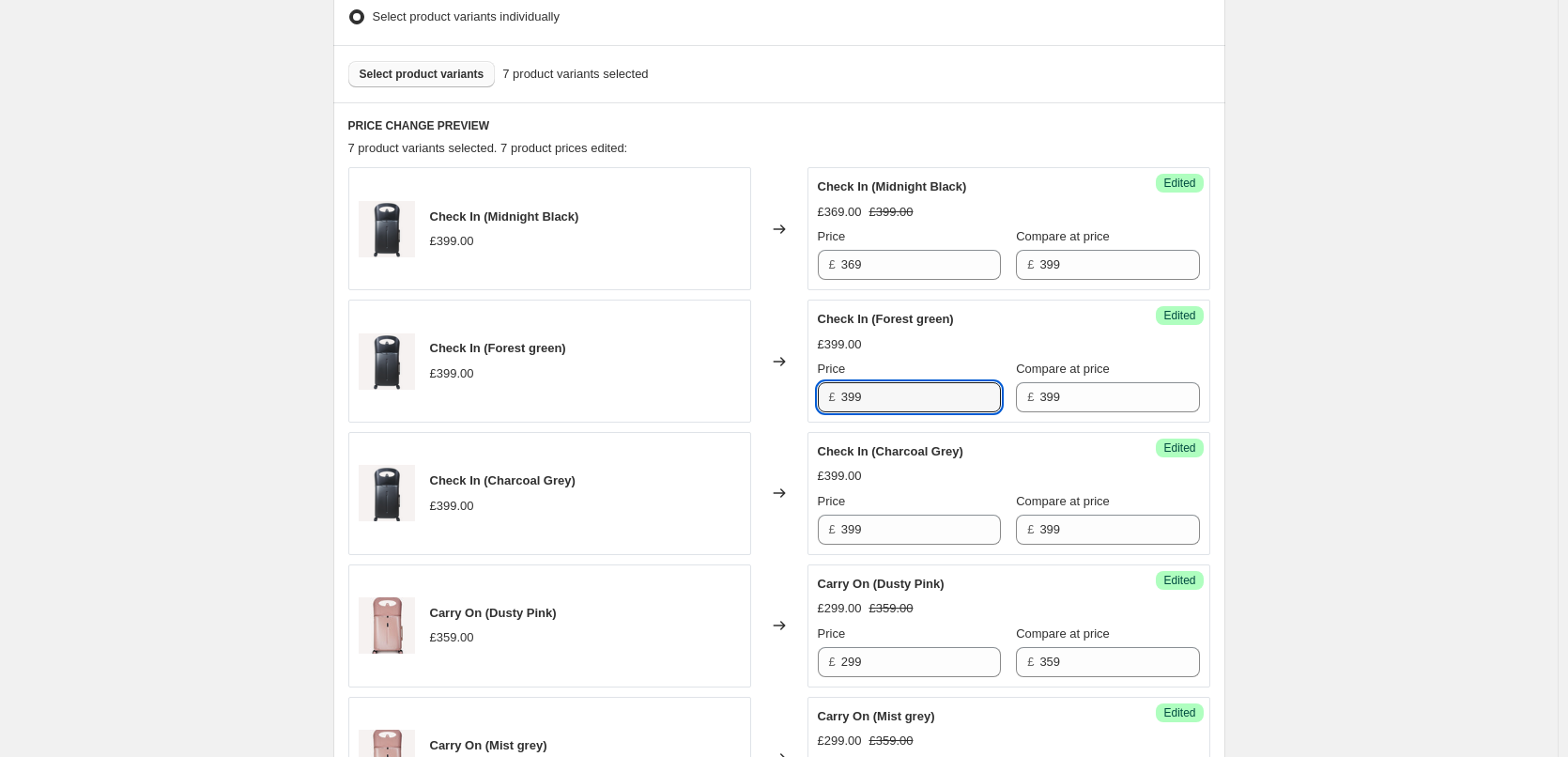
drag, startPoint x: 883, startPoint y: 406, endPoint x: 817, endPoint y: 398, distance: 66.5
click at [817, 398] on div "Success Edited Check In (Forest green) £399.00 Price £ 399 Compare at price £ 3…" at bounding box center [1008, 360] width 403 height 123
paste input "6"
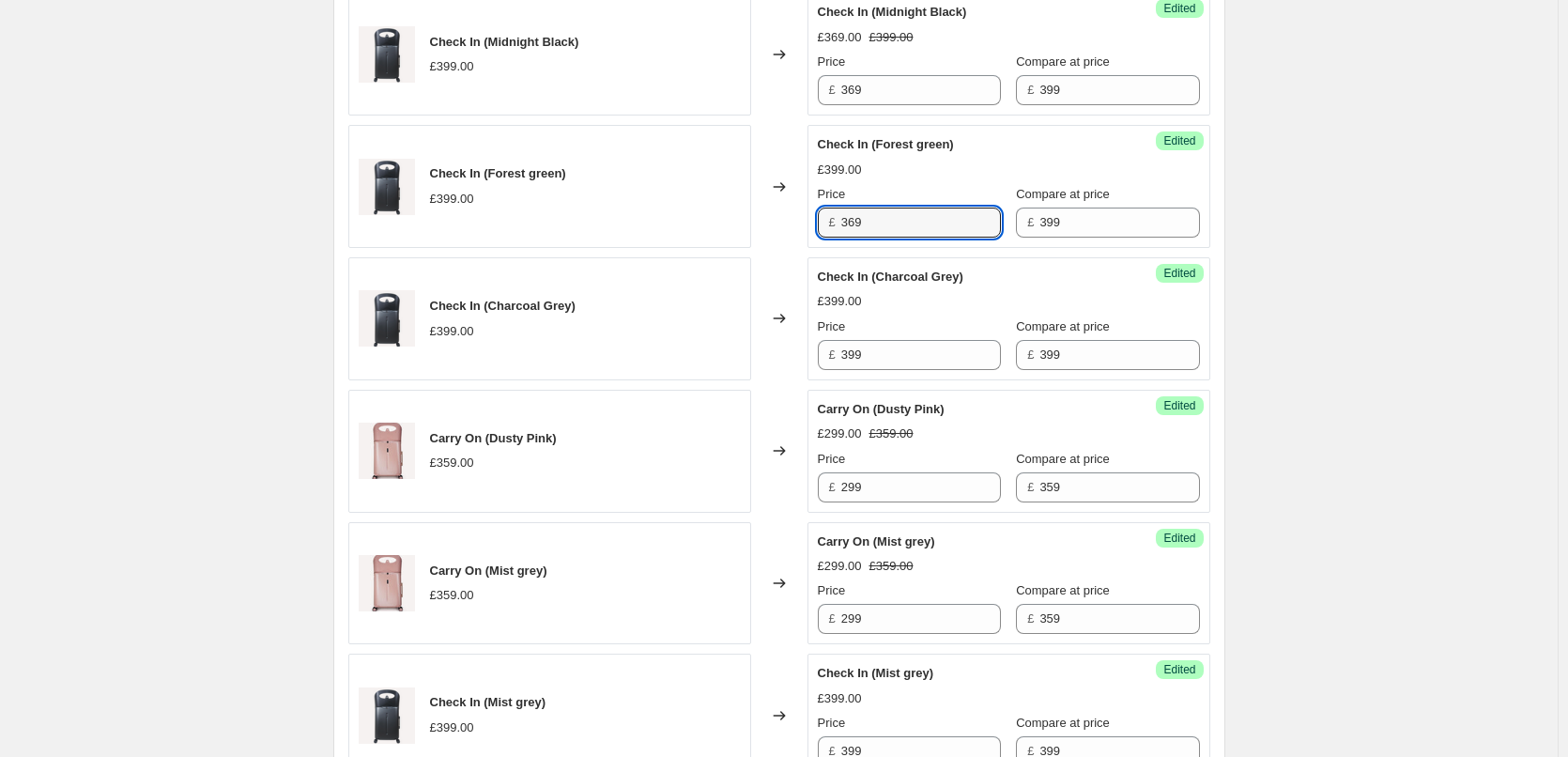
scroll to position [709, 0]
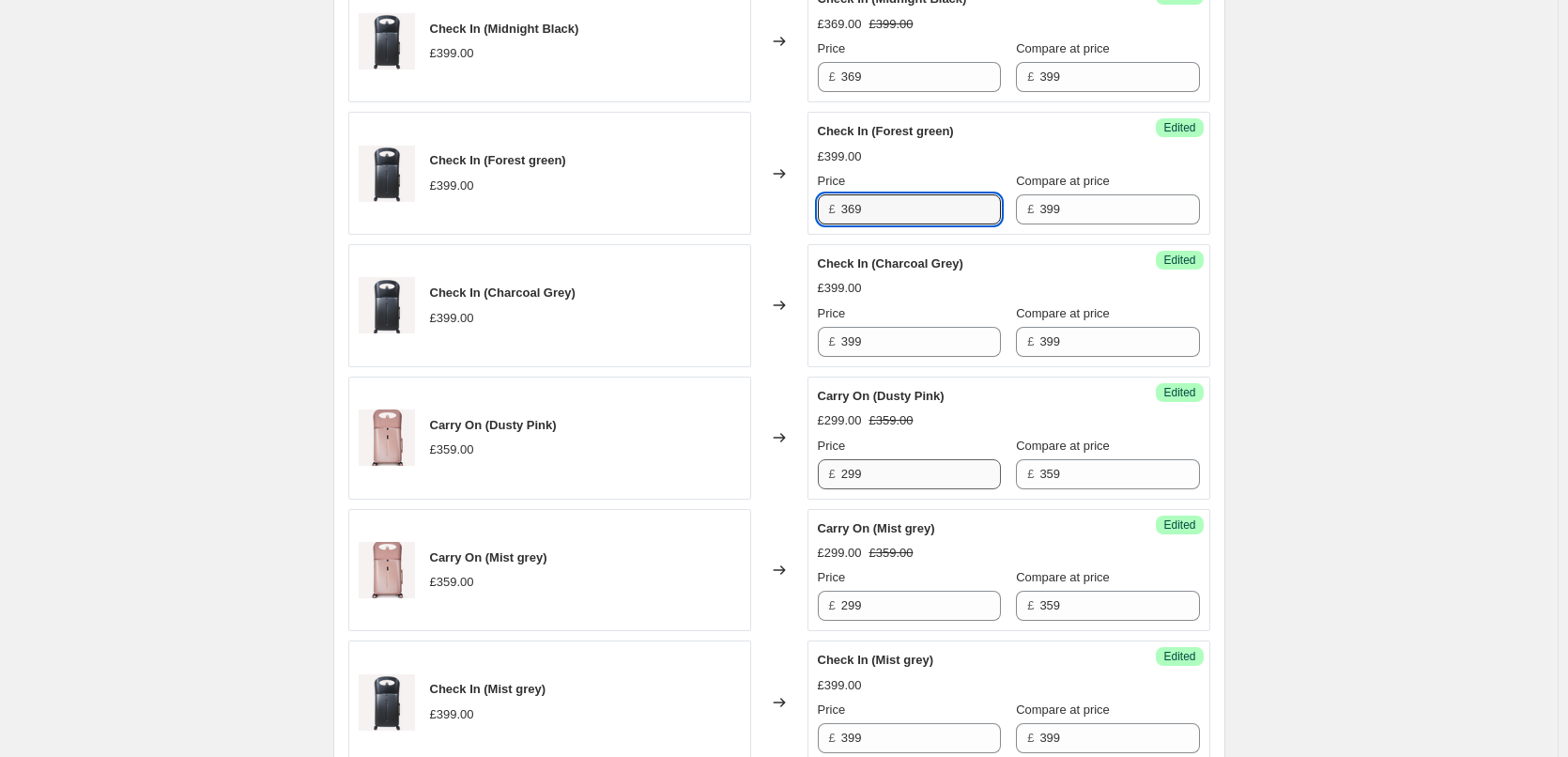
type input "369"
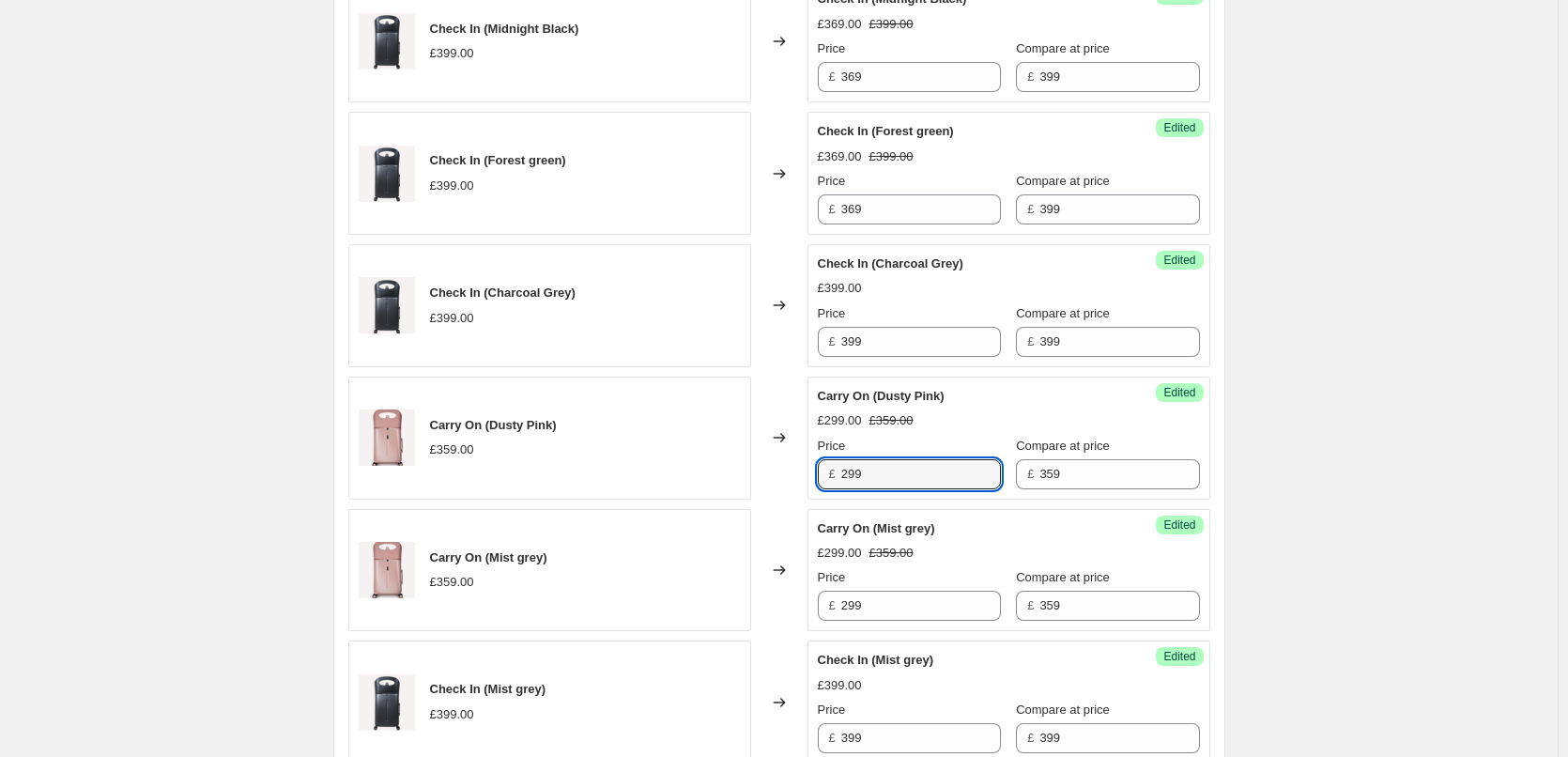
drag, startPoint x: 900, startPoint y: 481, endPoint x: 794, endPoint y: 468, distance: 106.8
click at [794, 468] on div "Carry On (Dusty Pink) £359.00 Changed to Success Edited Carry On (Dusty Pink) £…" at bounding box center [779, 437] width 862 height 123
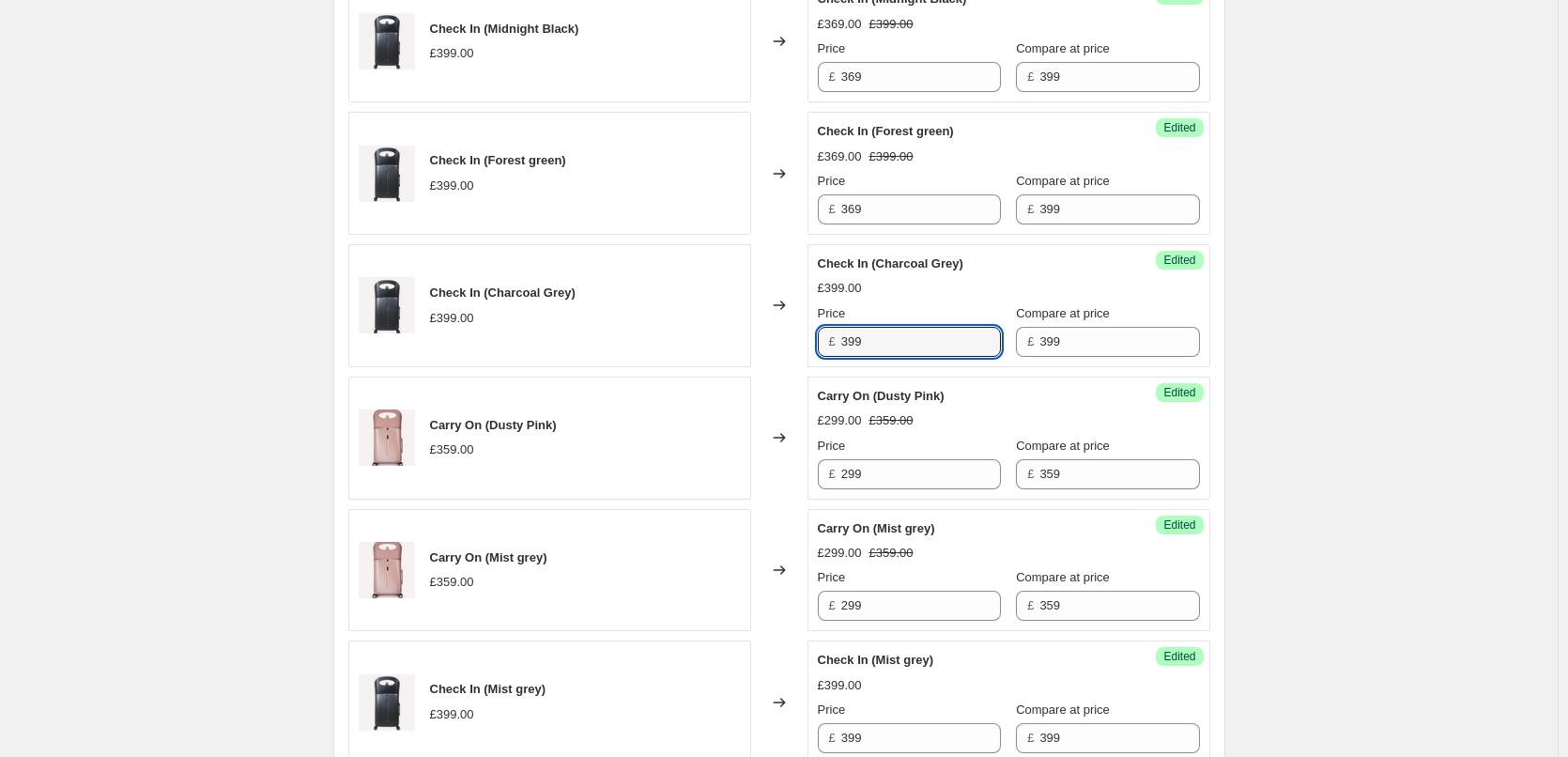
drag, startPoint x: 892, startPoint y: 331, endPoint x: 794, endPoint y: 327, distance: 98.1
click at [794, 327] on div "Check In (Charcoal Grey) £399.00 Changed to Success Edited Check In (Charcoal G…" at bounding box center [779, 305] width 862 height 123
paste input "6"
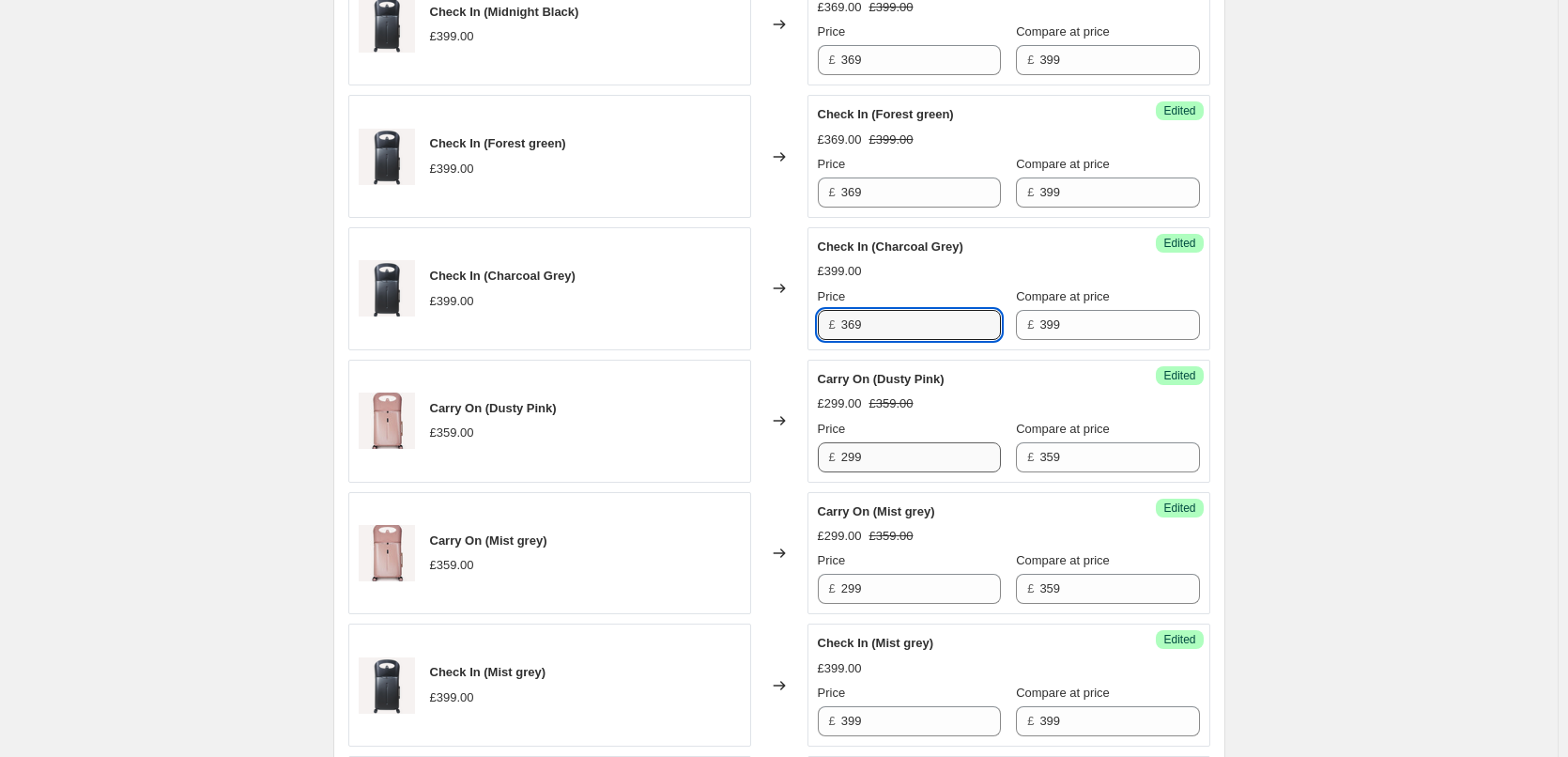
scroll to position [898, 0]
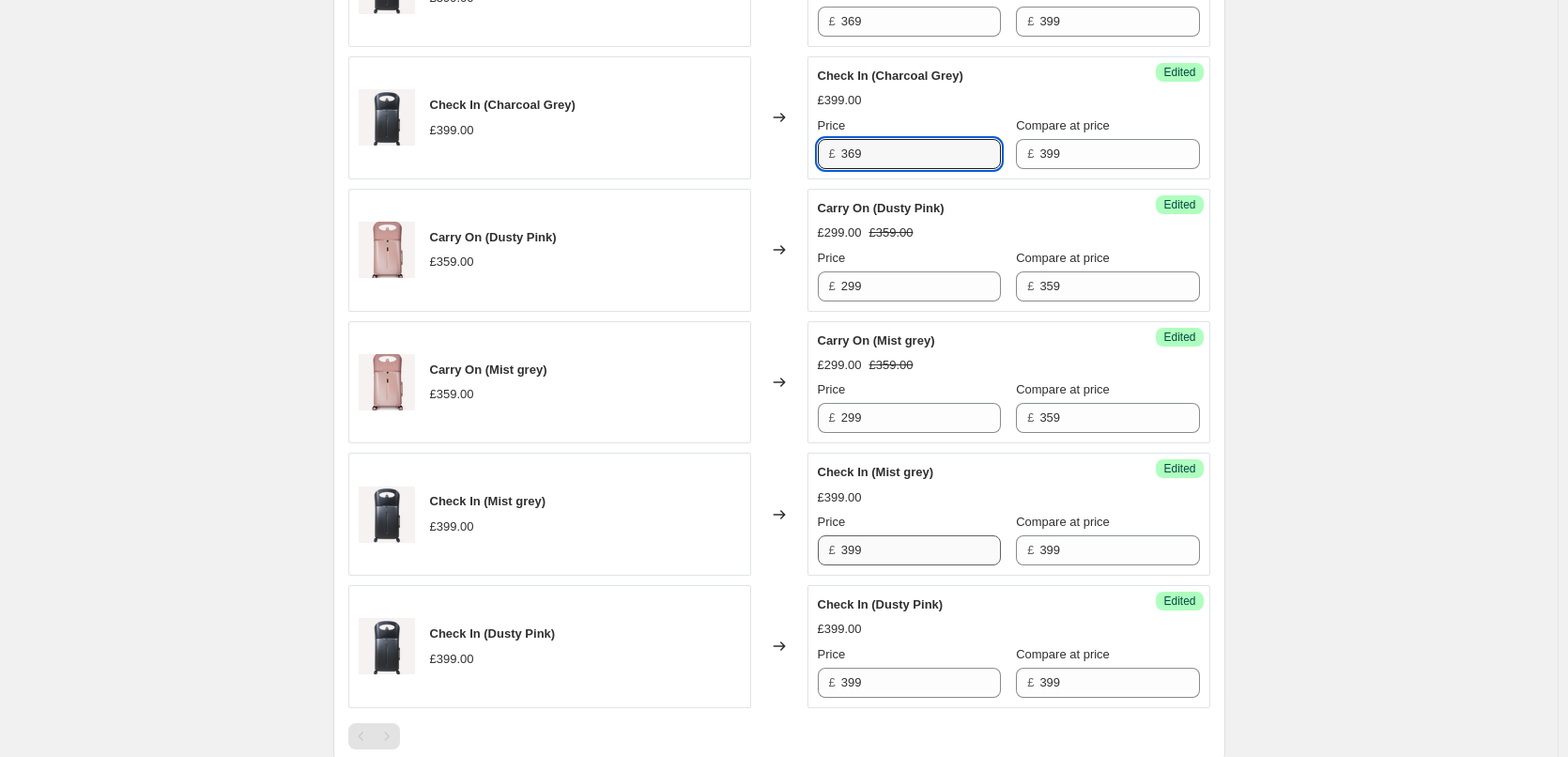
type input "369"
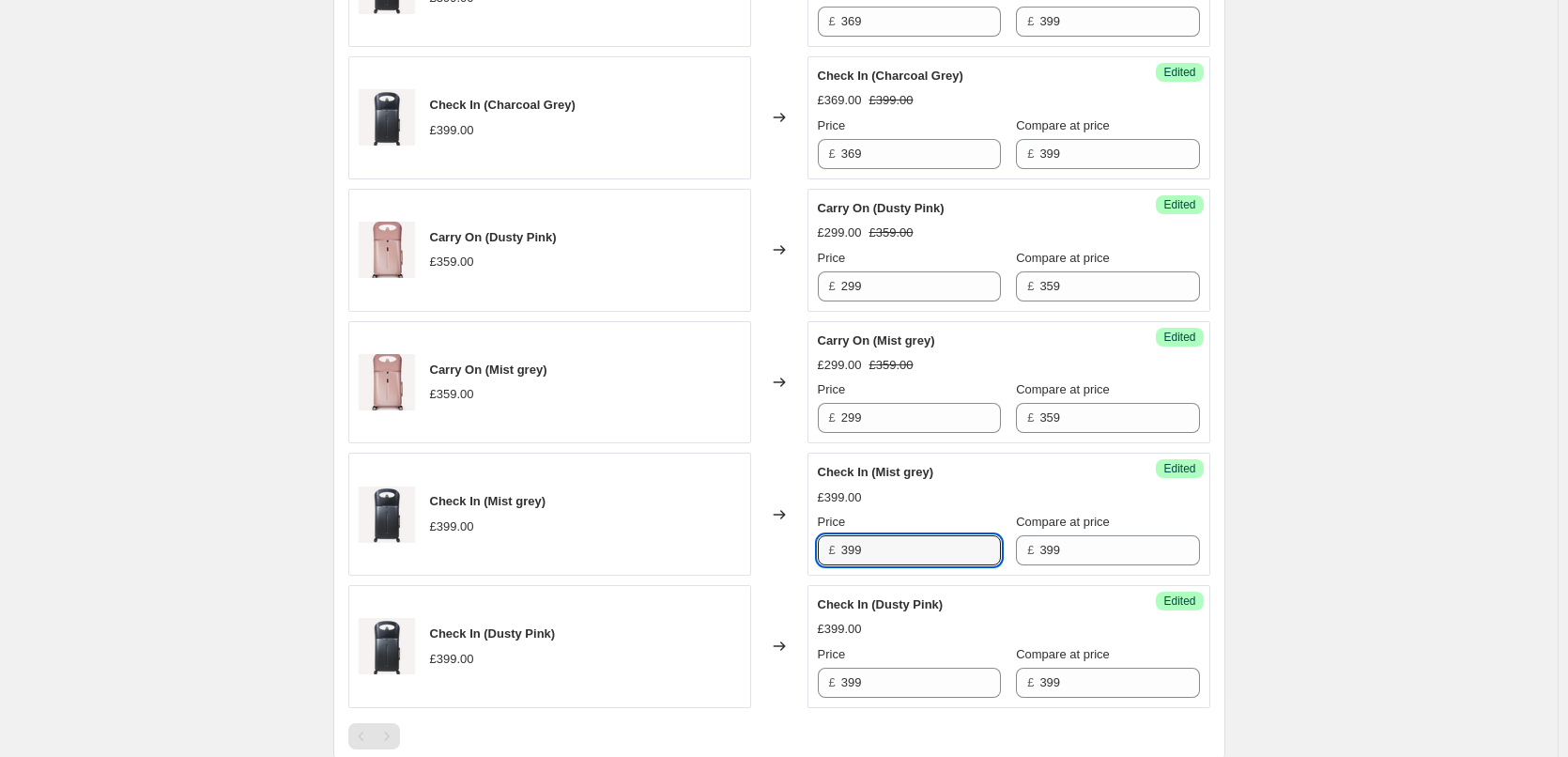
drag, startPoint x: 900, startPoint y: 550, endPoint x: 818, endPoint y: 553, distance: 82.1
click at [811, 540] on div "Success Edited Check In (Mist grey) £399.00 Price £ 399 Compare at price £ 399" at bounding box center [1008, 514] width 403 height 123
paste input "6"
type input "369"
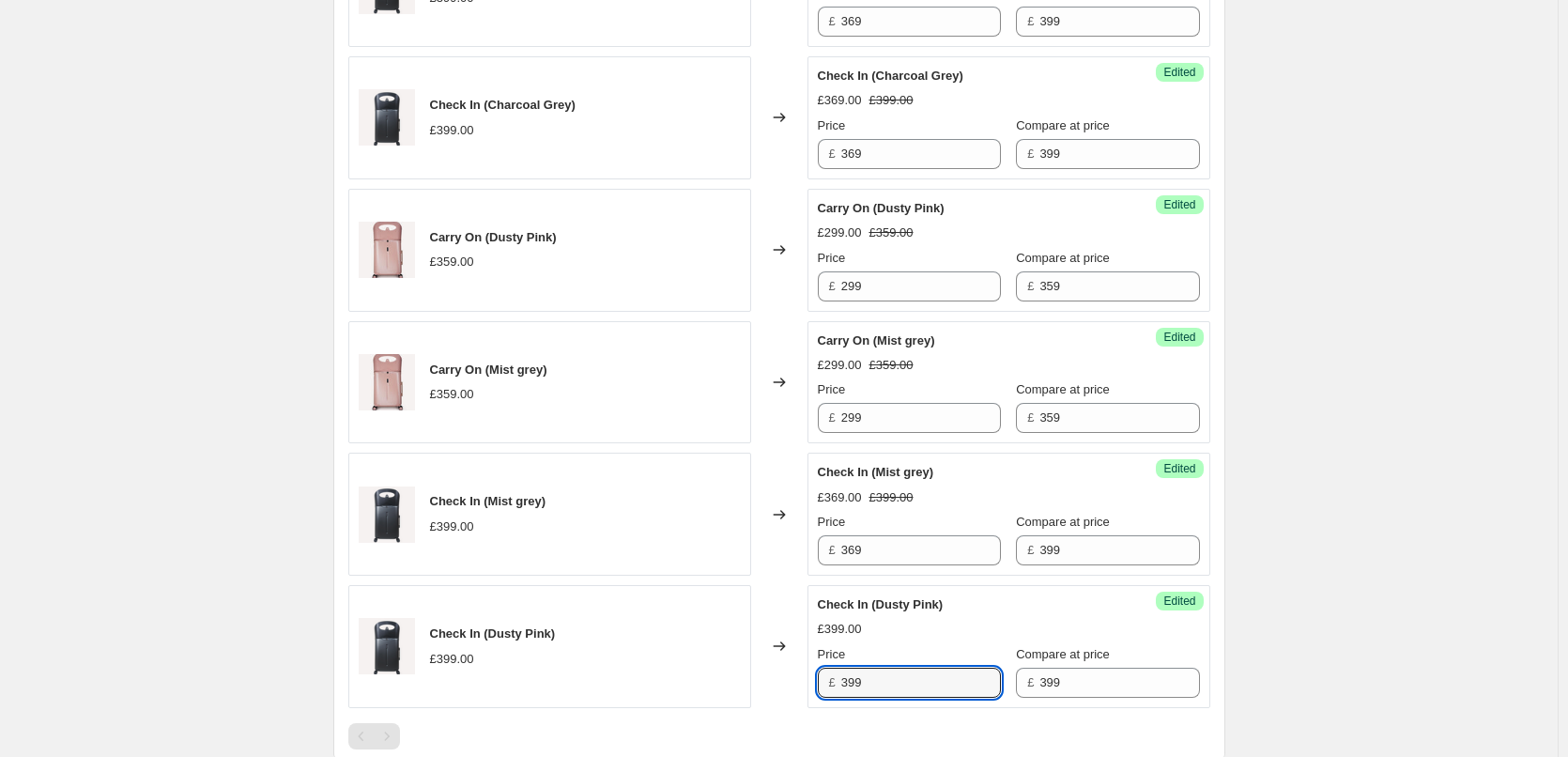
drag, startPoint x: 878, startPoint y: 685, endPoint x: 770, endPoint y: 662, distance: 110.4
click at [770, 662] on div "Check In (Dusty Pink) £399.00 Changed to Success Edited Check In (Dusty Pink) £…" at bounding box center [779, 645] width 862 height 123
paste input "6"
type input "369"
click at [1269, 612] on div "Create new price change job. This page is ready Create new price change job Dra…" at bounding box center [778, 131] width 1557 height 2058
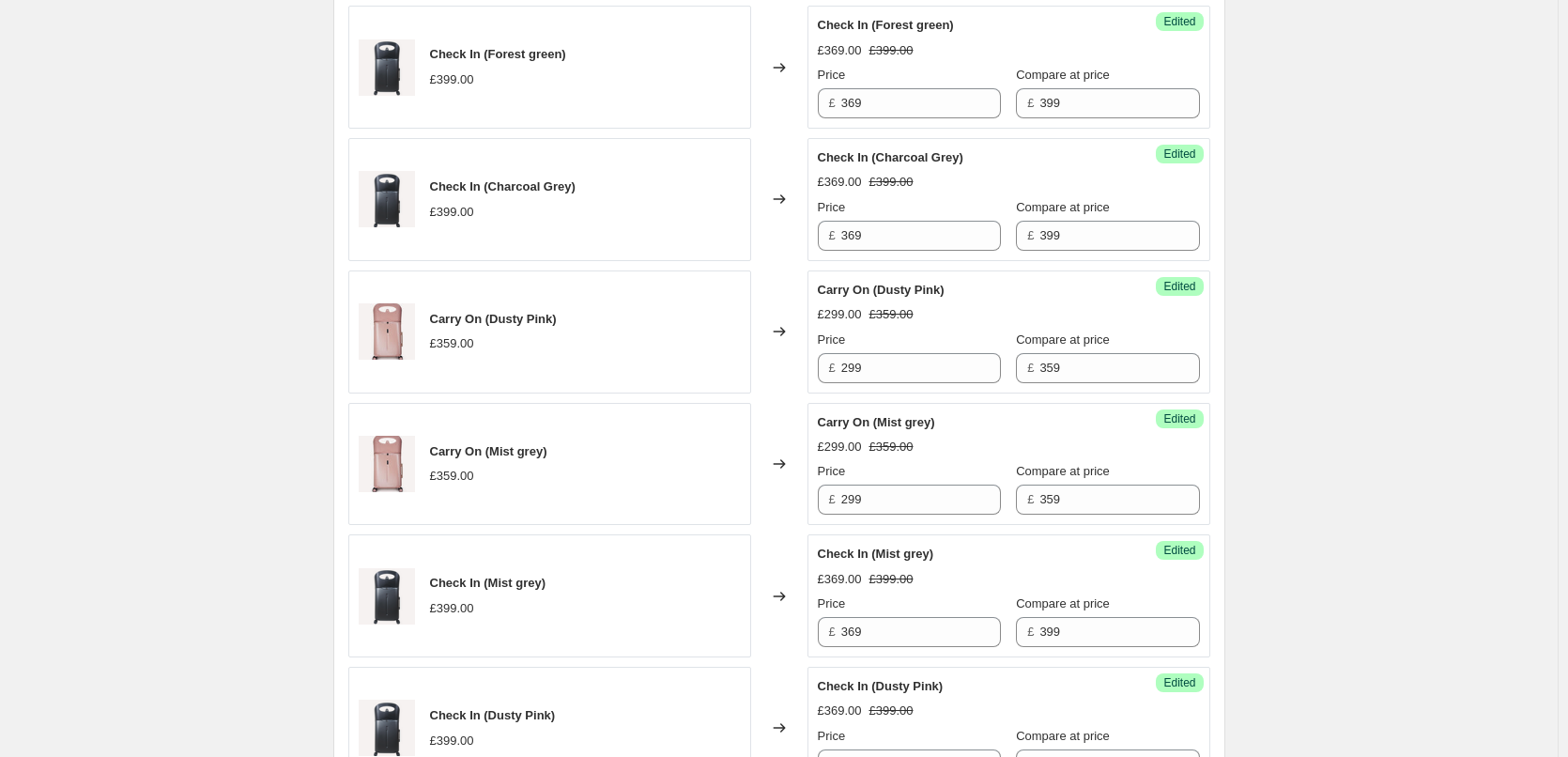
scroll to position [1273, 0]
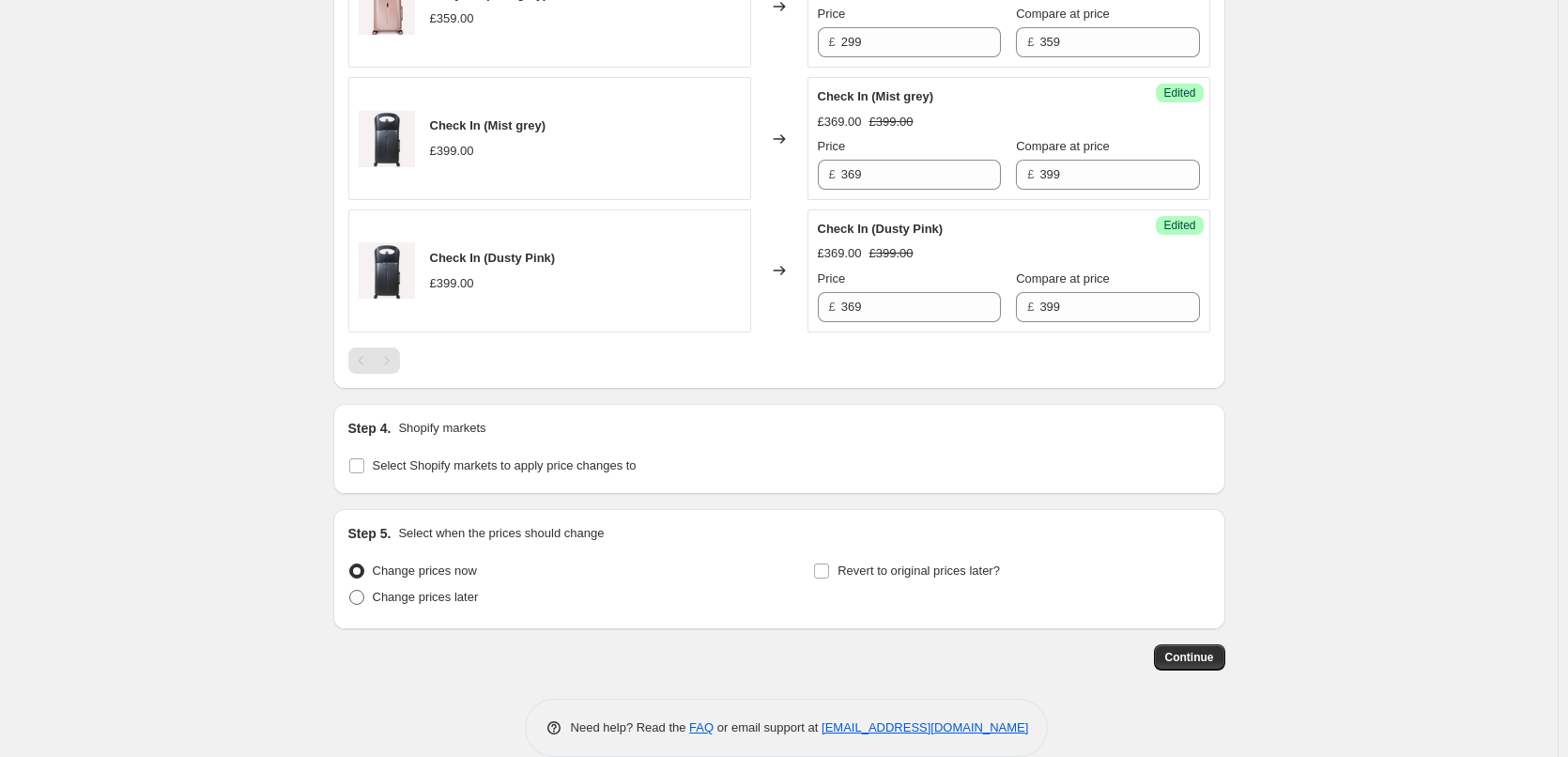
click at [437, 595] on span "Change prices later" at bounding box center [426, 596] width 106 height 14
click at [350, 590] on input "Change prices later" at bounding box center [349, 589] width 1 height 1
radio input "true"
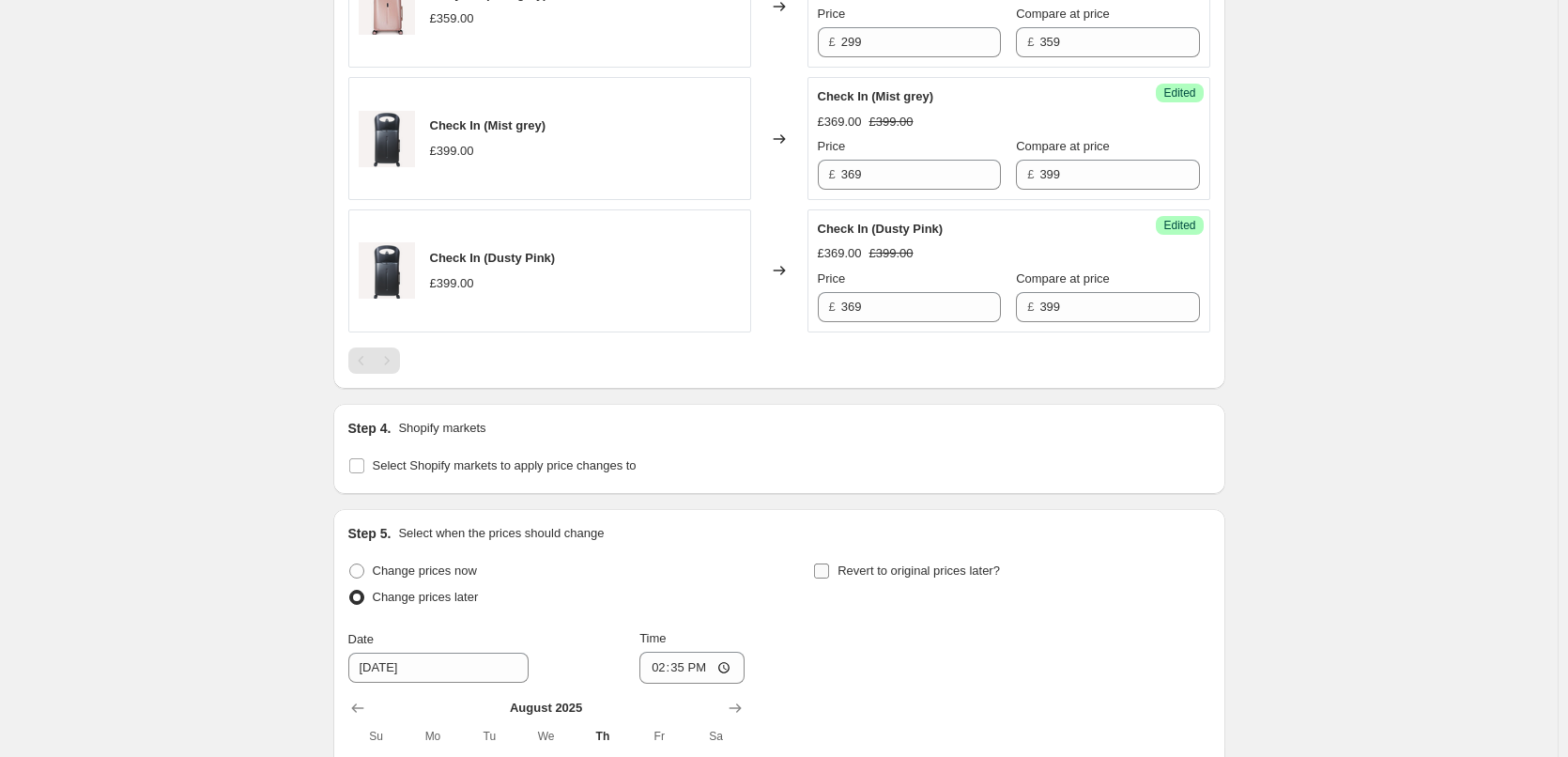
click at [862, 571] on span "Revert to original prices later?" at bounding box center [918, 570] width 163 height 14
click at [829, 571] on input "Revert to original prices later?" at bounding box center [821, 570] width 15 height 15
checkbox input "true"
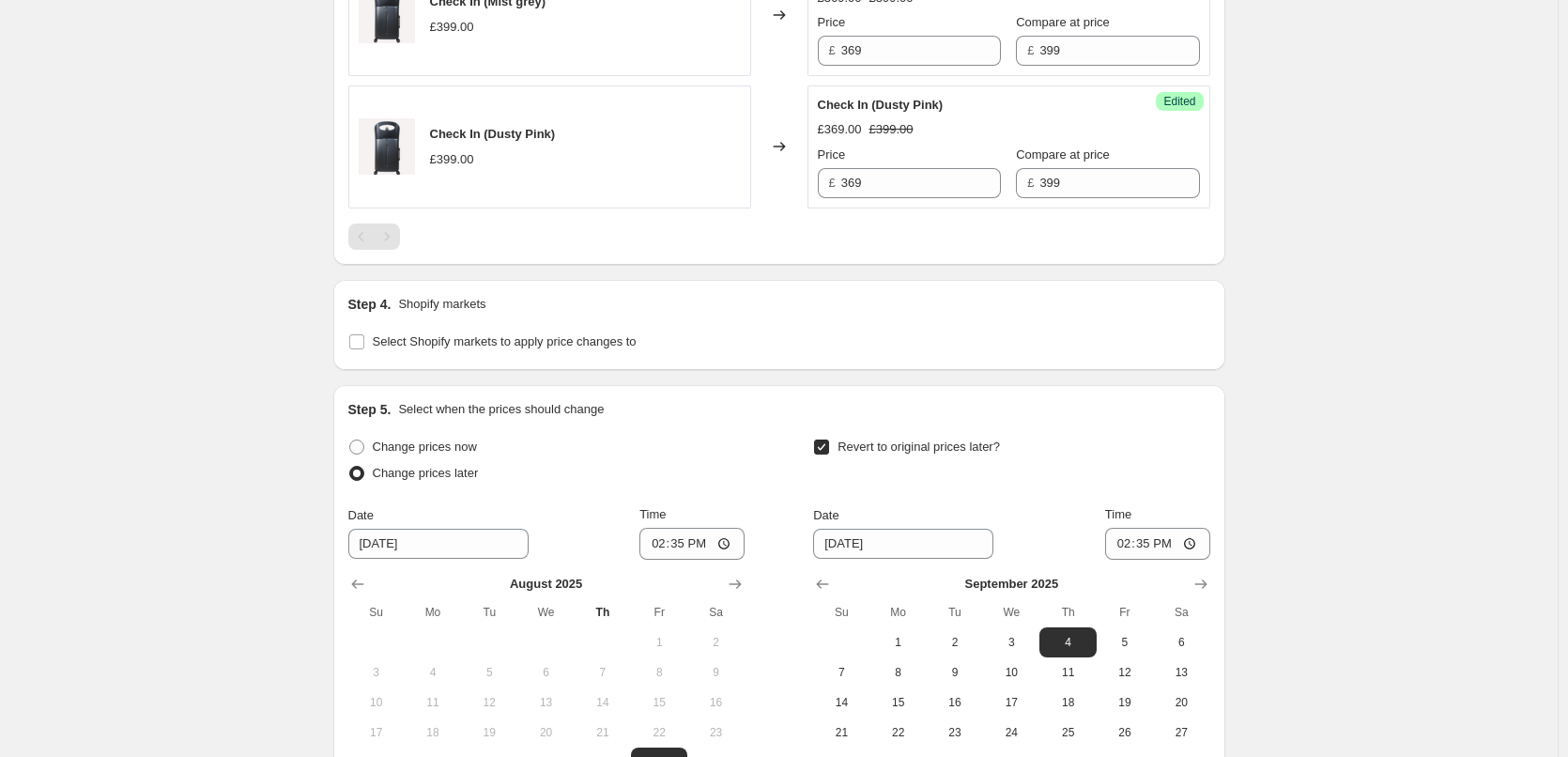
scroll to position [1649, 0]
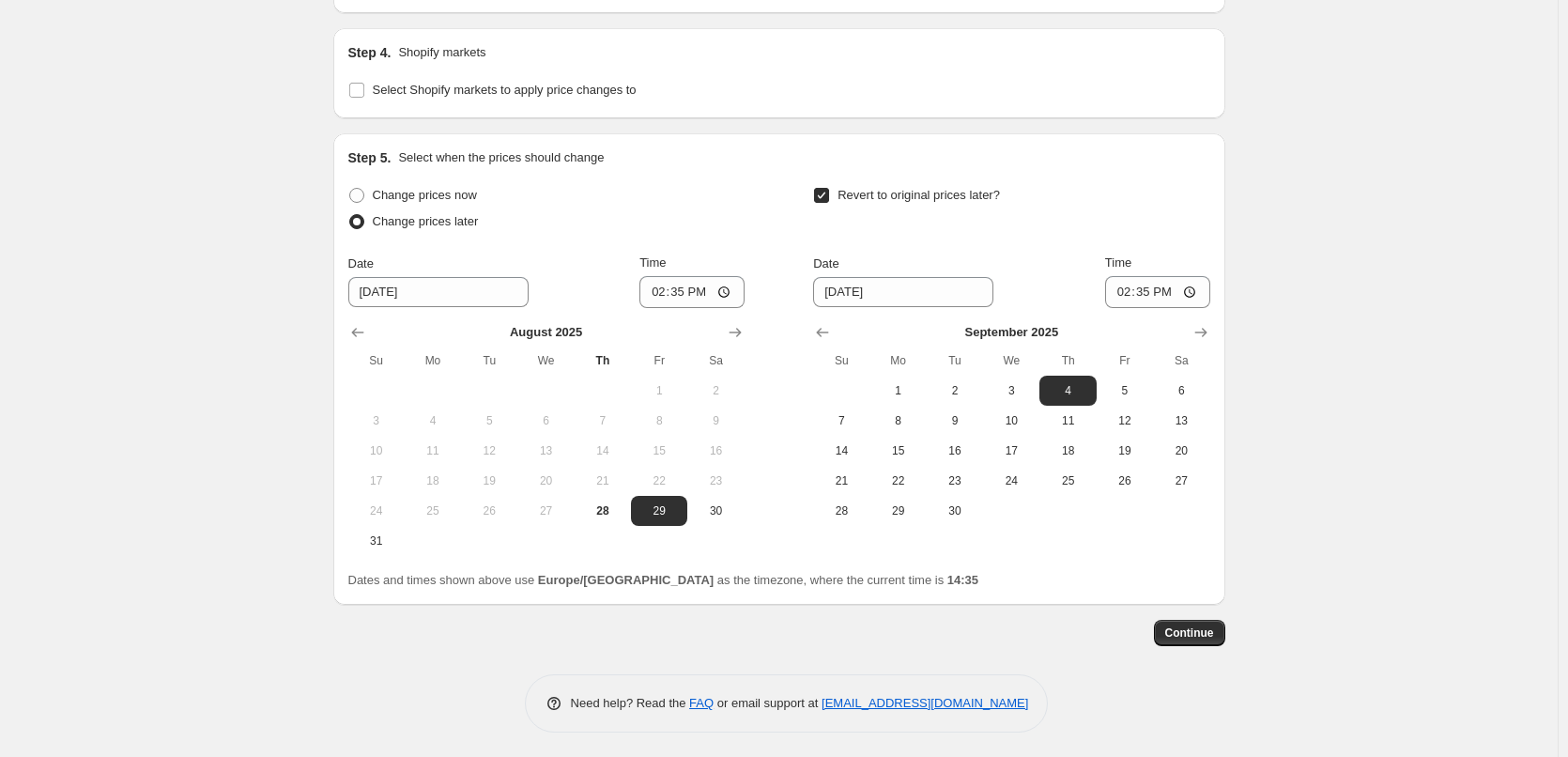
click at [754, 329] on div "Change prices now Change prices later Date 8/29/2025 Time 14:35 August 2025 Su …" at bounding box center [779, 369] width 862 height 374
click at [741, 329] on icon "Show next month, September 2025" at bounding box center [734, 331] width 12 height 9
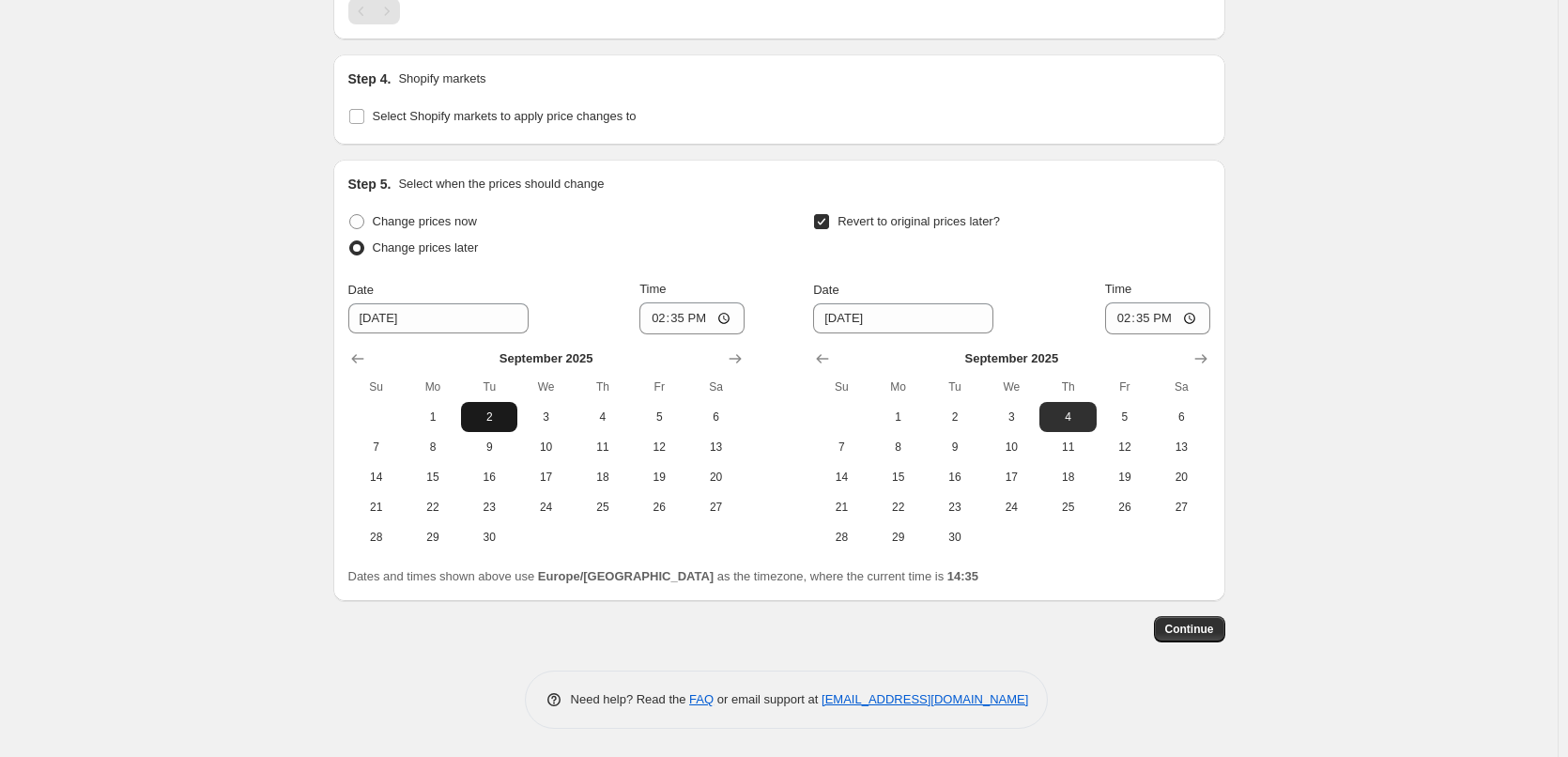
click at [483, 420] on span "2" at bounding box center [489, 416] width 41 height 15
type input "9/2/2025"
click at [684, 316] on input "14:35" at bounding box center [691, 318] width 105 height 32
type input "00:30"
click at [1022, 281] on div "Date 9/4/2025 Time 14:35" at bounding box center [1010, 306] width 396 height 55
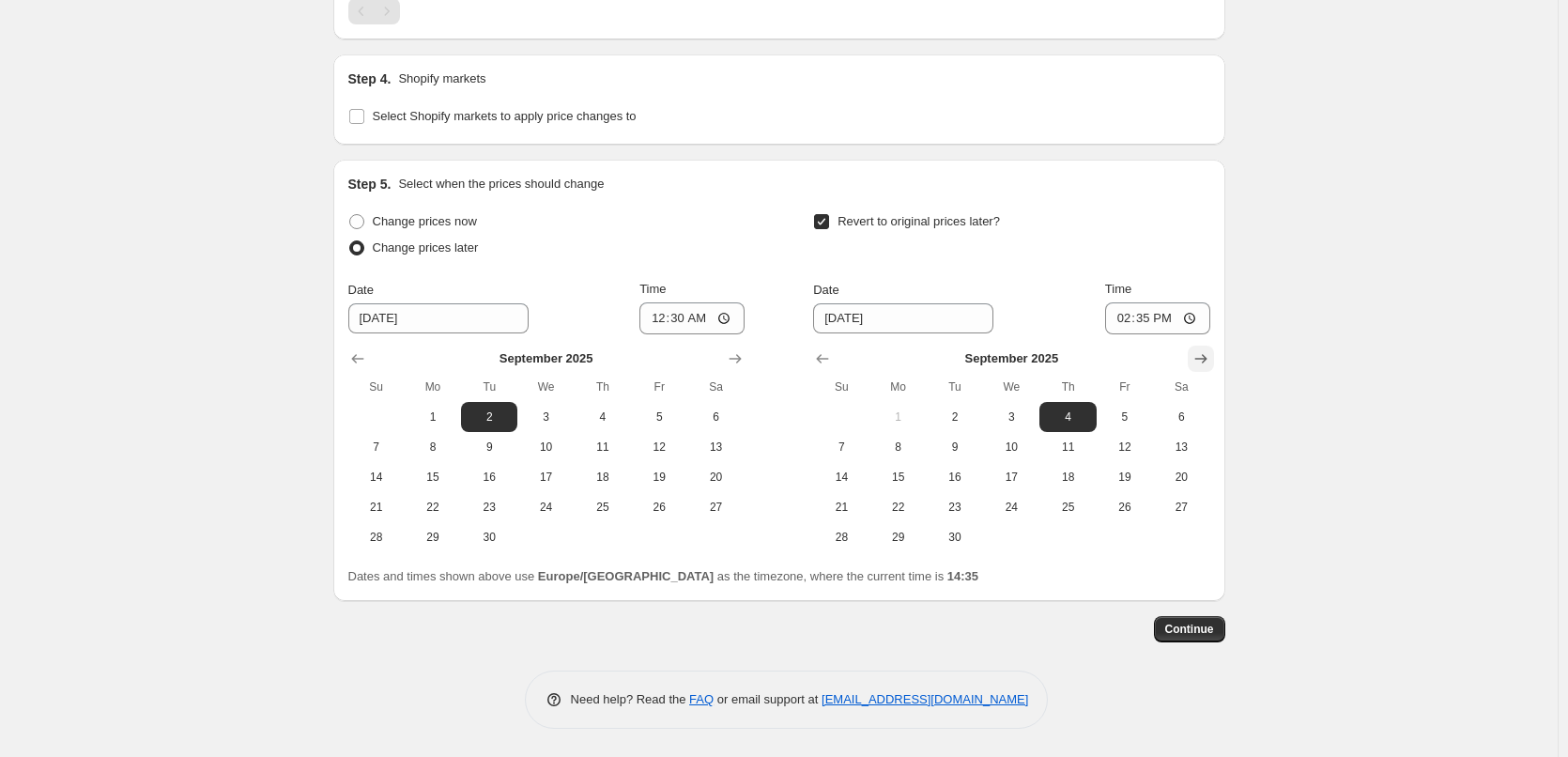
click at [1203, 362] on icon "Show next month, October 2025" at bounding box center [1200, 358] width 19 height 19
click at [1018, 419] on span "1" at bounding box center [1010, 416] width 41 height 15
type input "10/1/2025"
click at [1139, 317] on input "14:35" at bounding box center [1157, 318] width 105 height 32
type input "00:35"
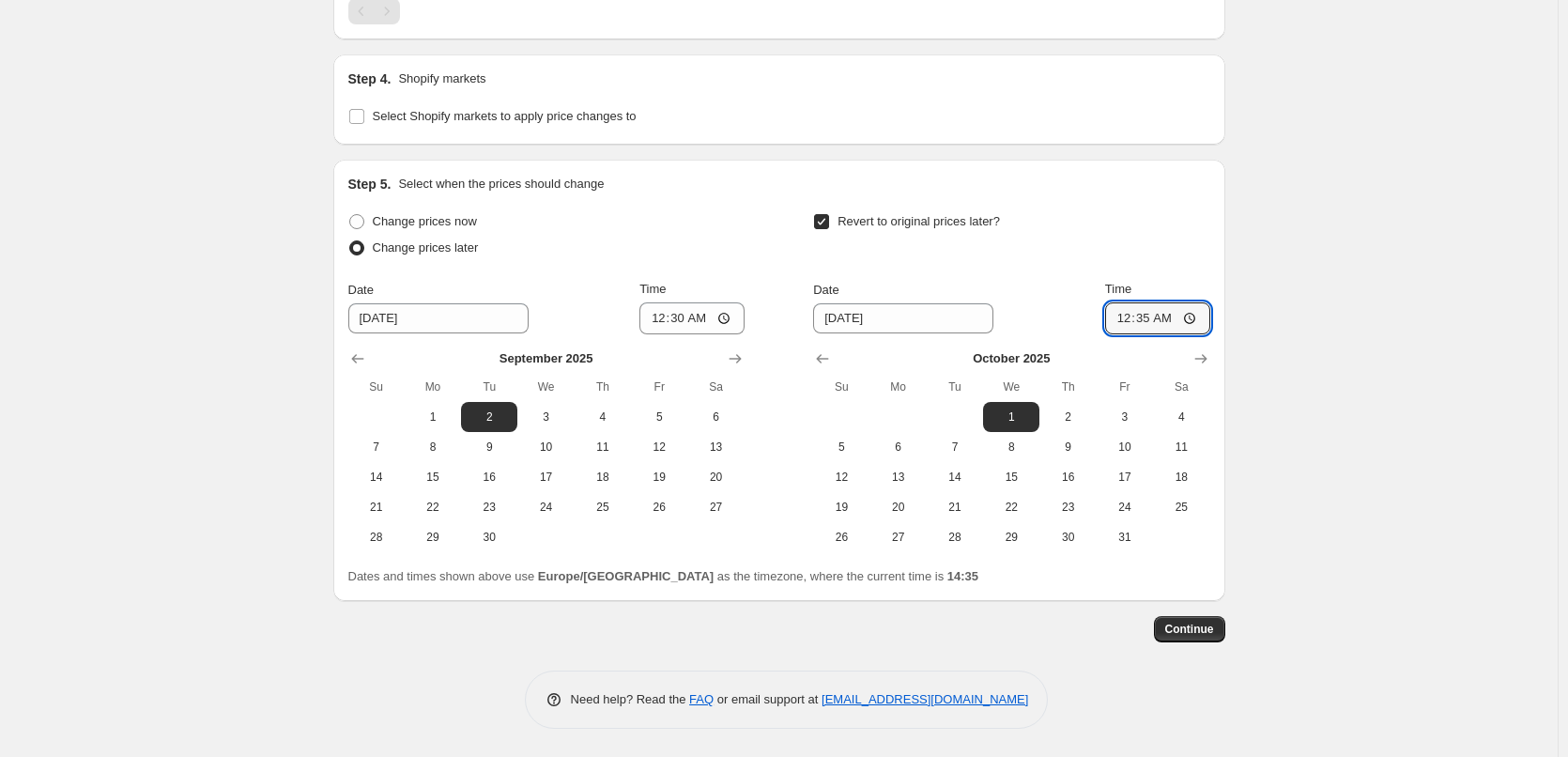
click at [1202, 633] on span "Continue" at bounding box center [1189, 628] width 49 height 15
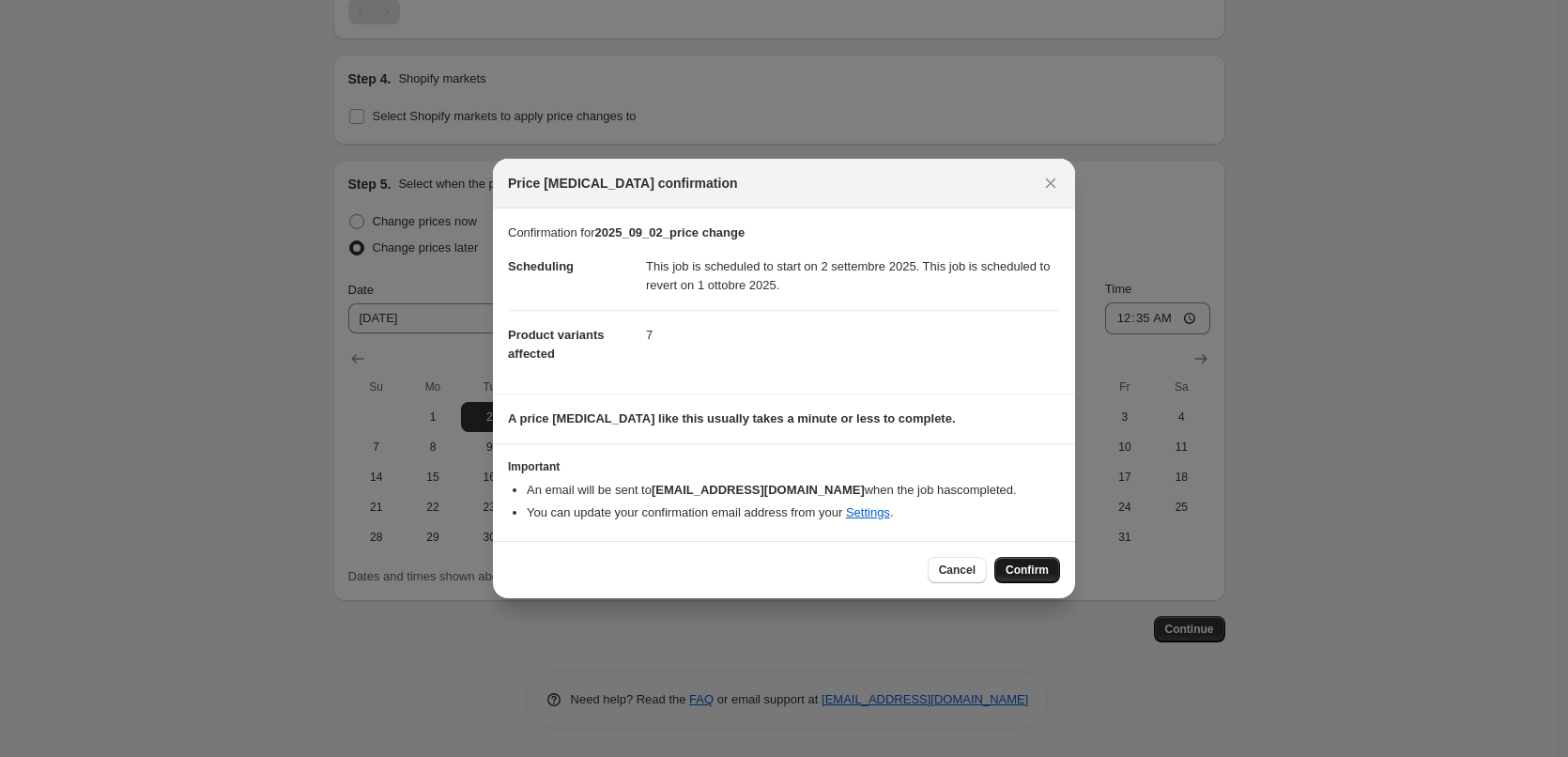
click at [1025, 568] on span "Confirm" at bounding box center [1026, 569] width 43 height 15
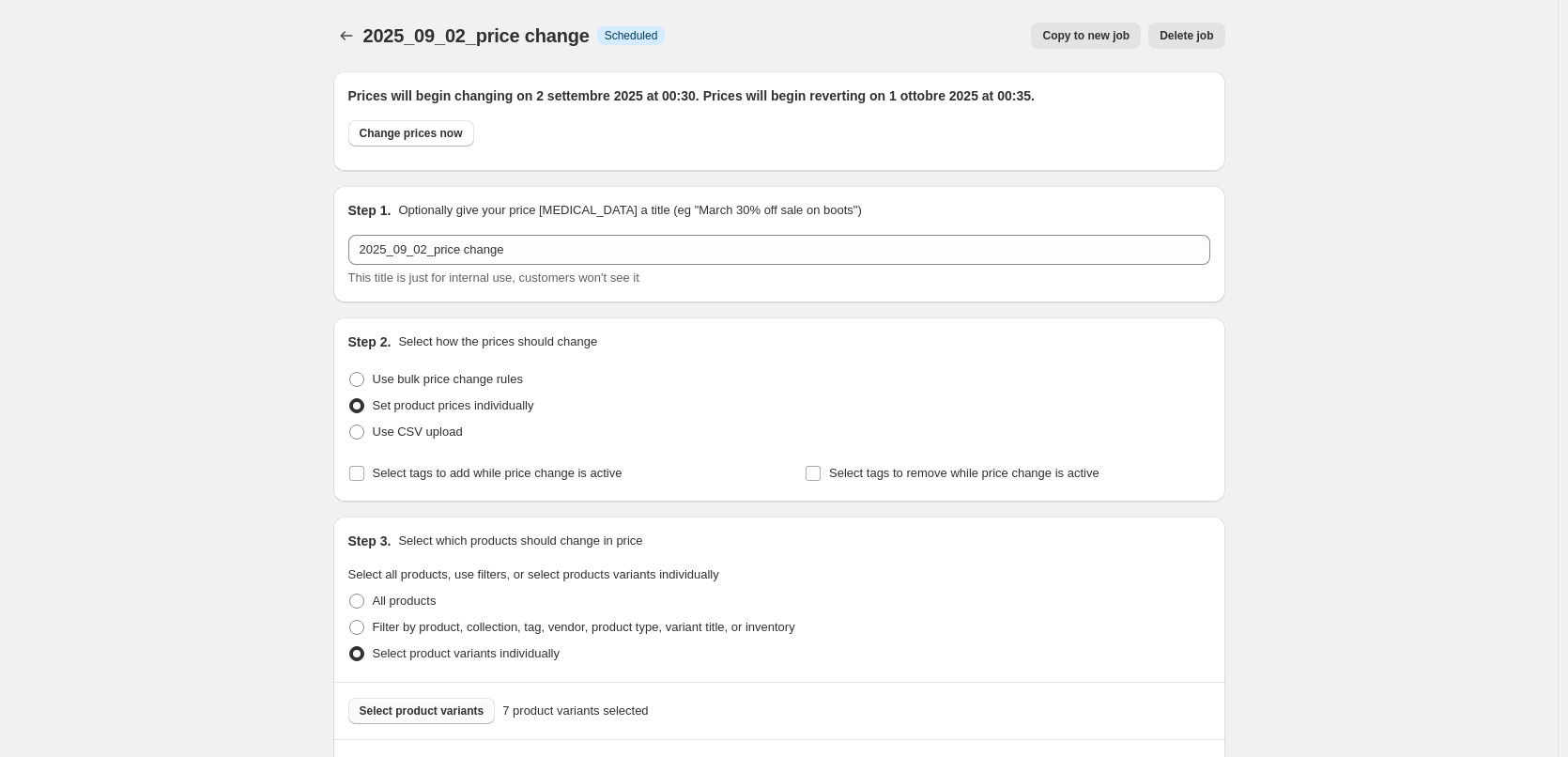
click at [346, 50] on div "2025_09_02_price change. This page is ready 2025_09_02_price change Info Schedu…" at bounding box center [779, 36] width 892 height 72
click at [345, 39] on icon "Price change jobs" at bounding box center [346, 35] width 19 height 19
